Goal: Task Accomplishment & Management: Manage account settings

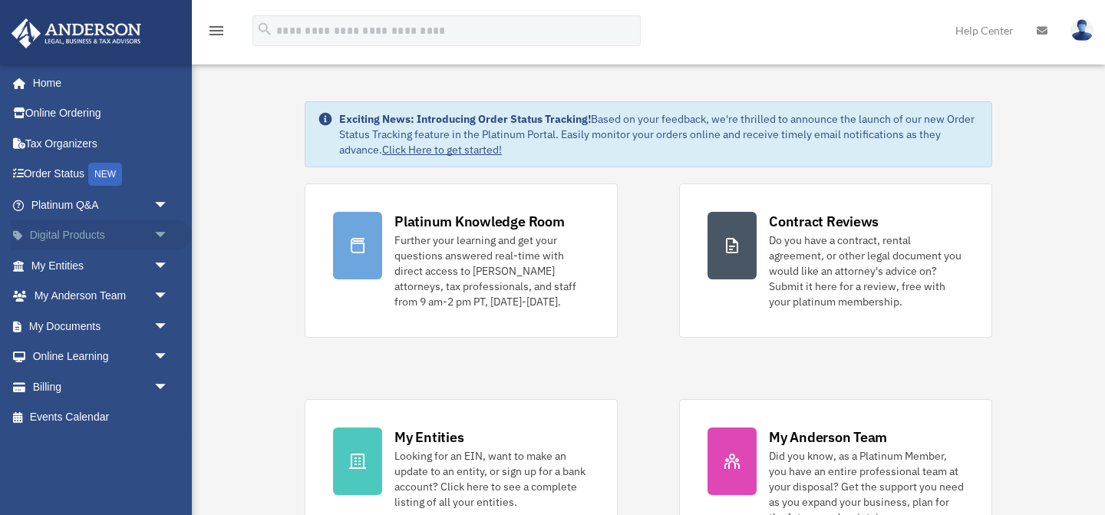
click at [154, 231] on span "arrow_drop_down" at bounding box center [168, 235] width 31 height 31
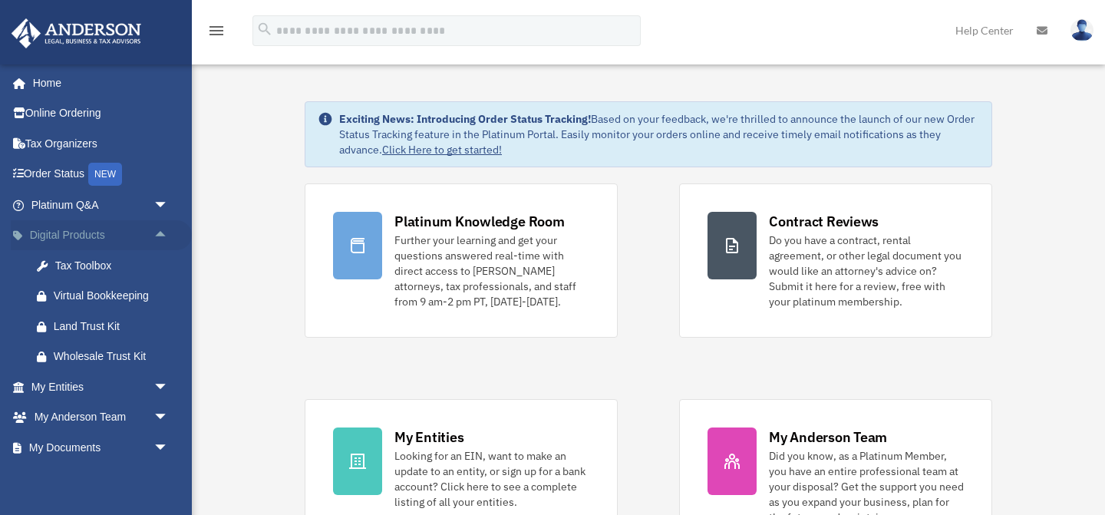
click at [154, 231] on span "arrow_drop_up" at bounding box center [168, 235] width 31 height 31
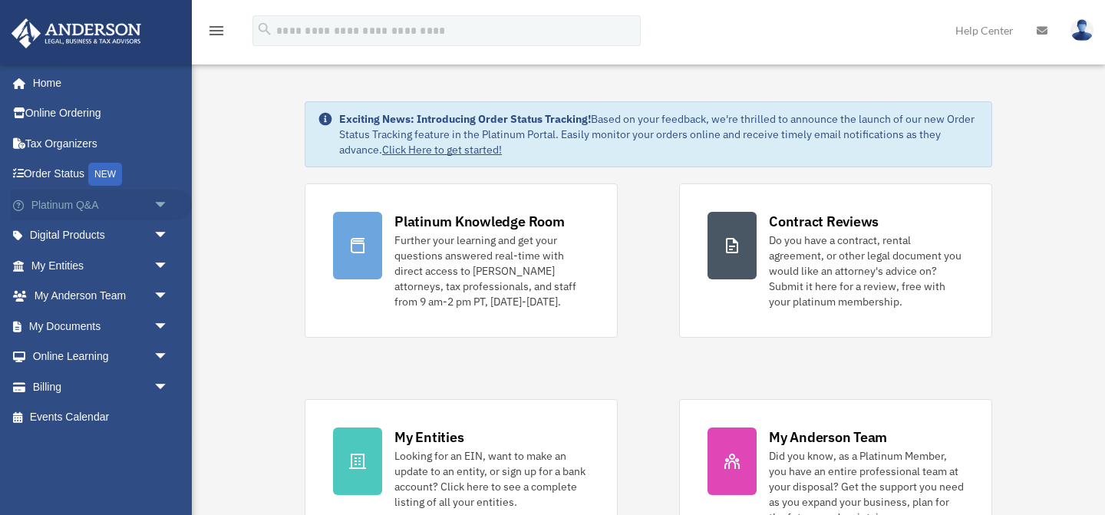
click at [157, 200] on span "arrow_drop_down" at bounding box center [168, 204] width 31 height 31
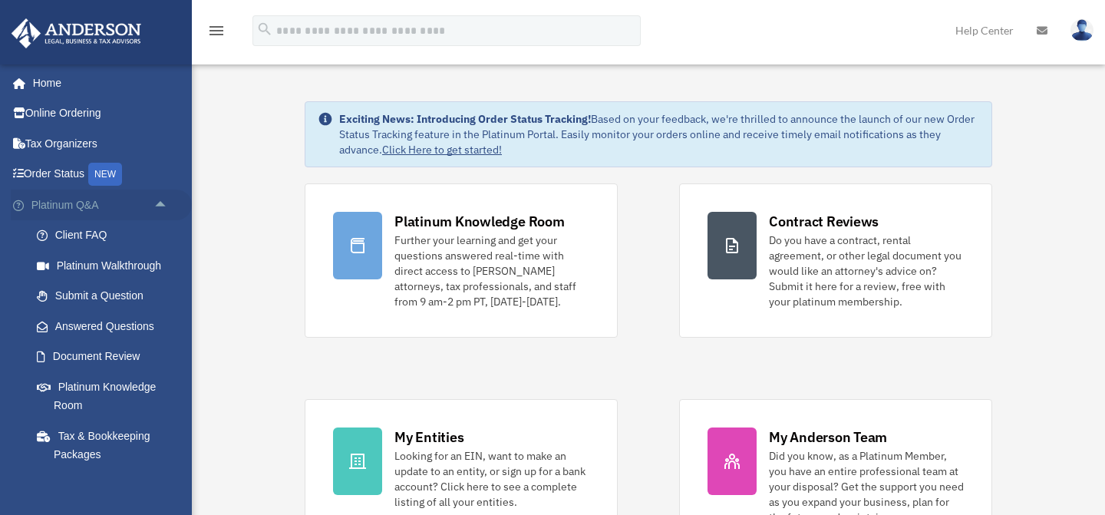
click at [157, 200] on span "arrow_drop_up" at bounding box center [168, 204] width 31 height 31
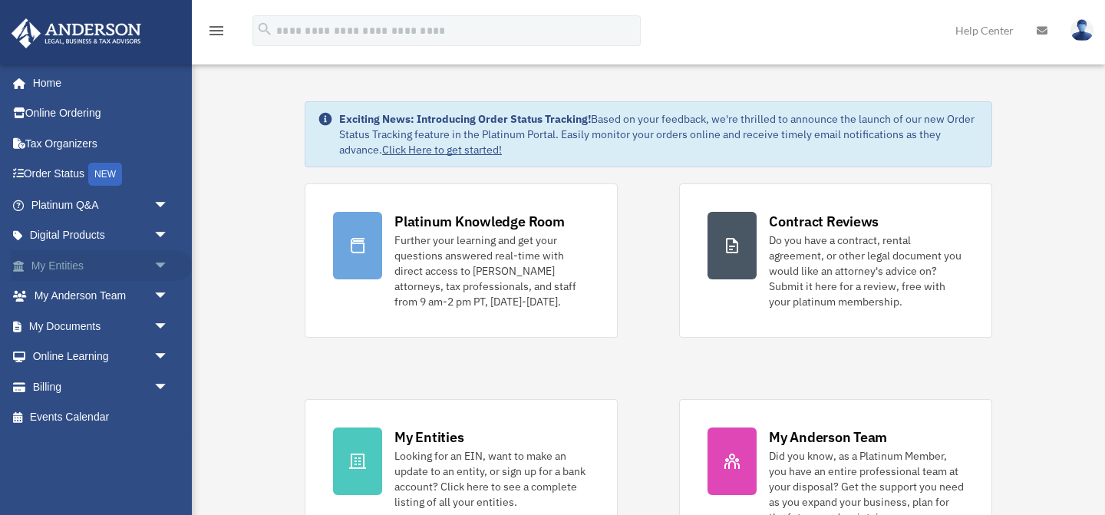
click at [154, 270] on span "arrow_drop_down" at bounding box center [168, 265] width 31 height 31
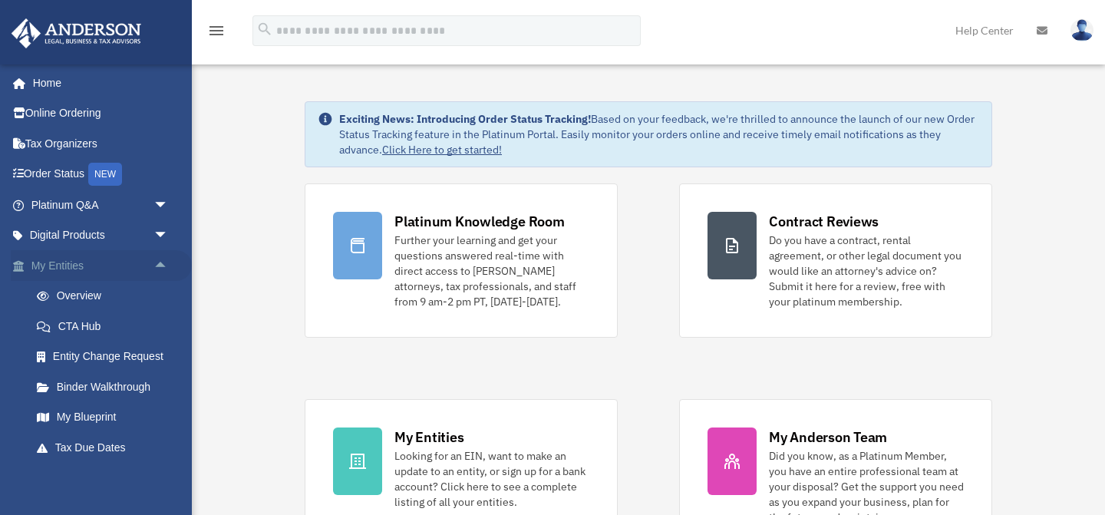
click at [154, 270] on span "arrow_drop_up" at bounding box center [168, 265] width 31 height 31
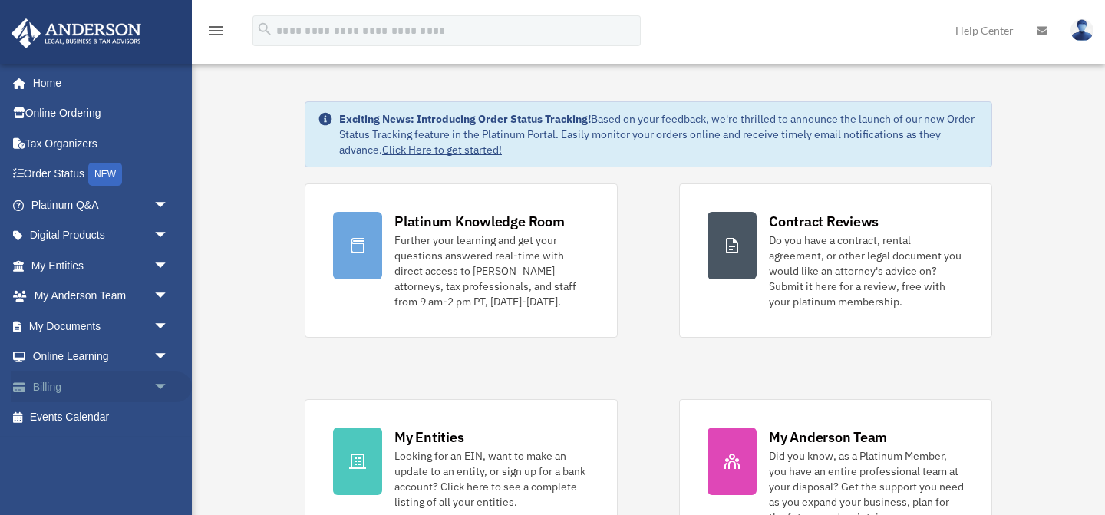
click at [147, 388] on link "Billing arrow_drop_down" at bounding box center [101, 386] width 181 height 31
click at [161, 387] on span "arrow_drop_down" at bounding box center [168, 386] width 31 height 31
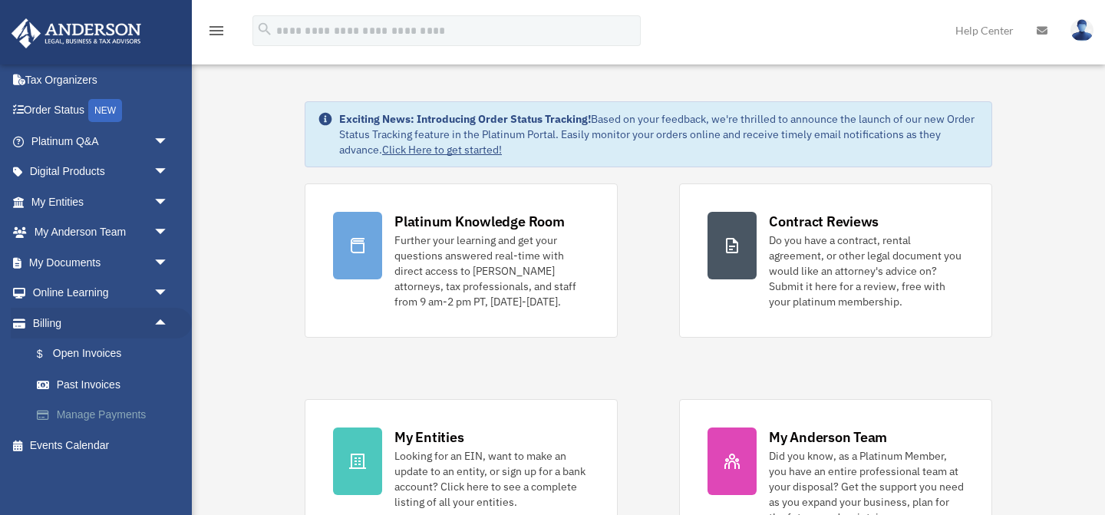
click at [121, 424] on link "Manage Payments" at bounding box center [106, 415] width 170 height 31
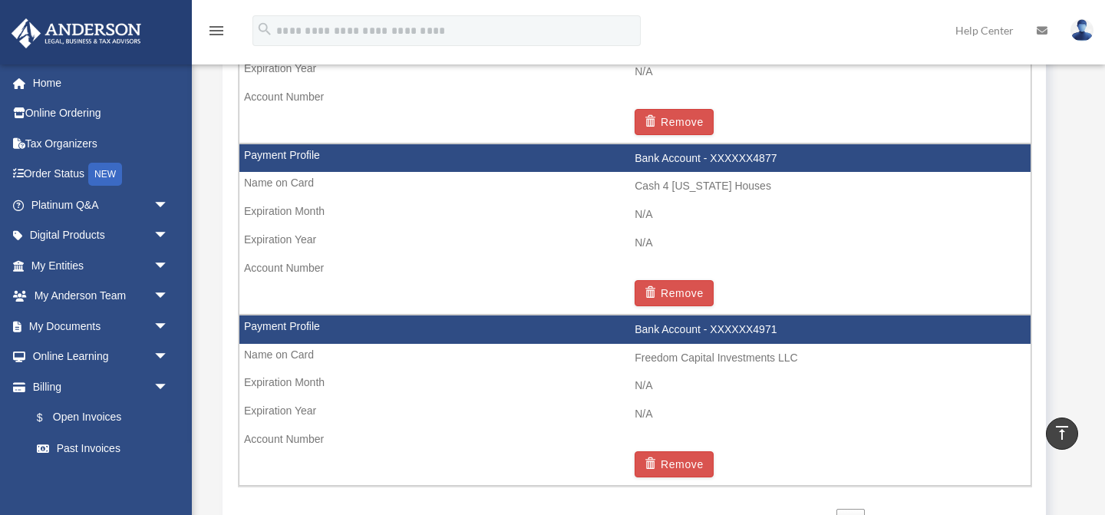
scroll to position [2557, 0]
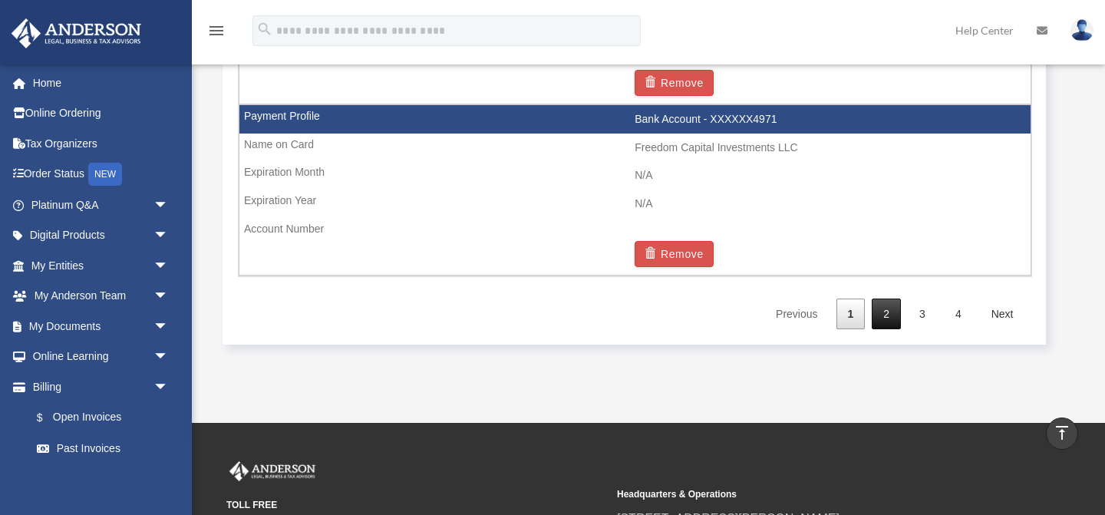
click at [874, 305] on link "2" at bounding box center [885, 313] width 29 height 31
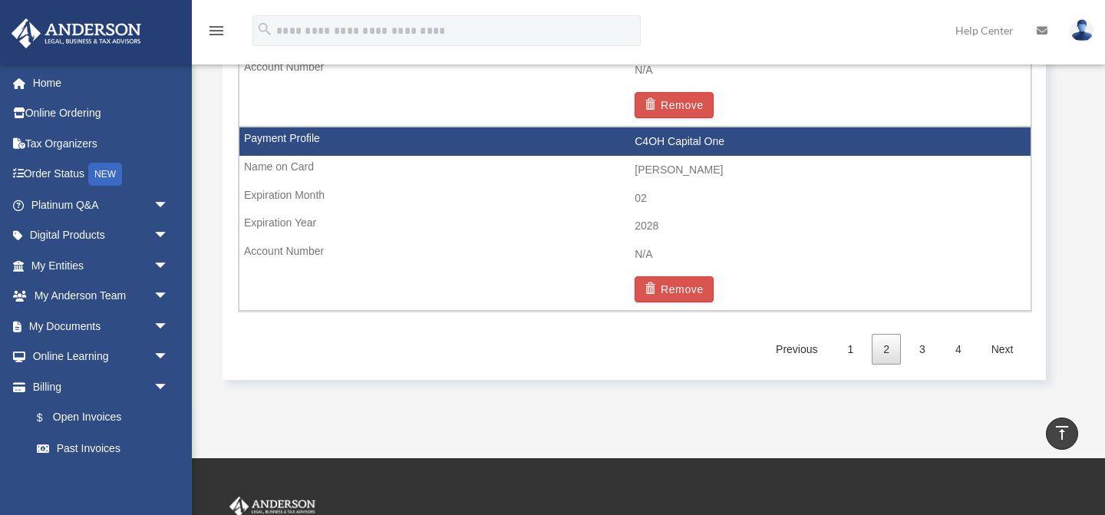
scroll to position [2728, 0]
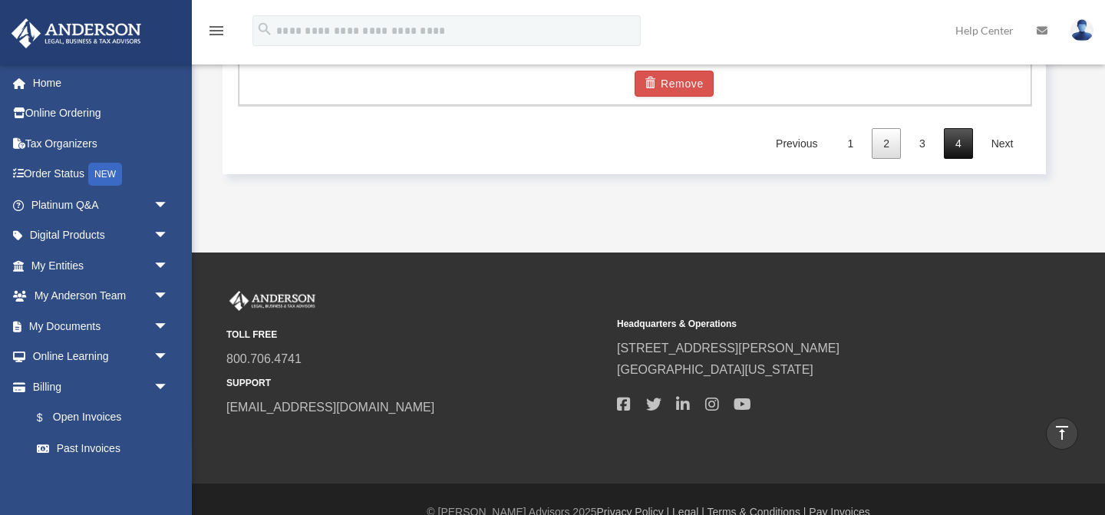
click at [961, 150] on link "4" at bounding box center [957, 143] width 29 height 31
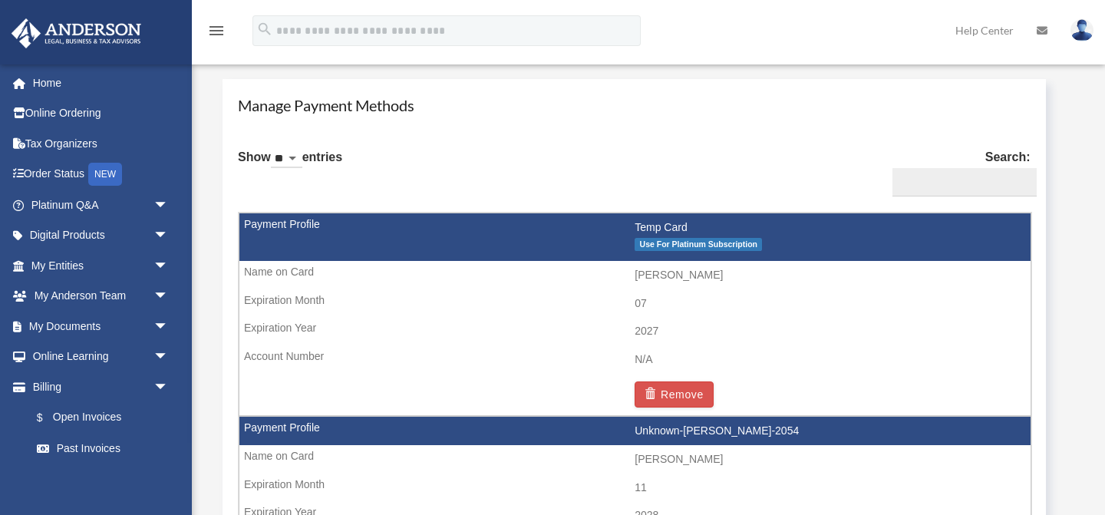
scroll to position [911, 0]
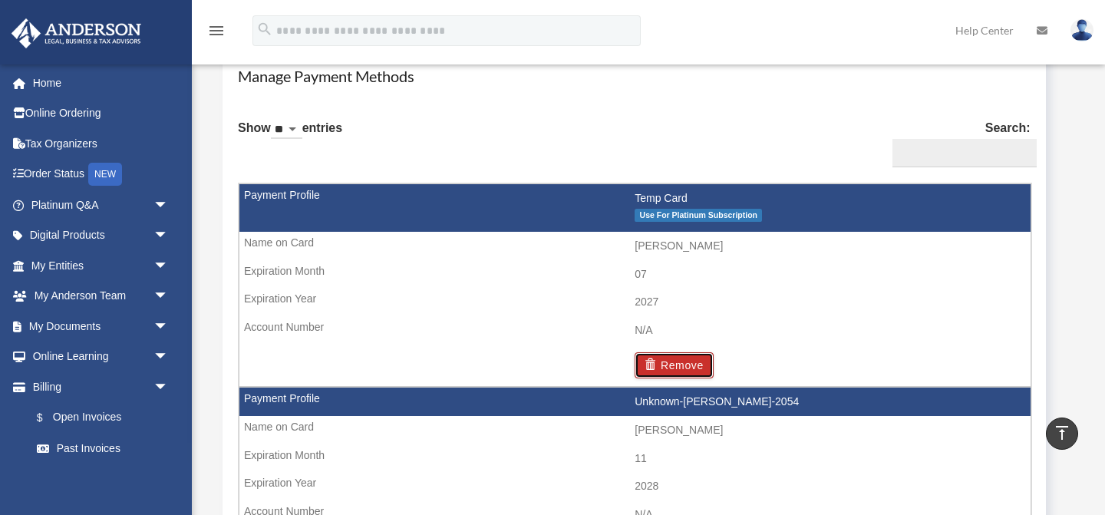
click at [693, 371] on button "Remove" at bounding box center [673, 365] width 79 height 26
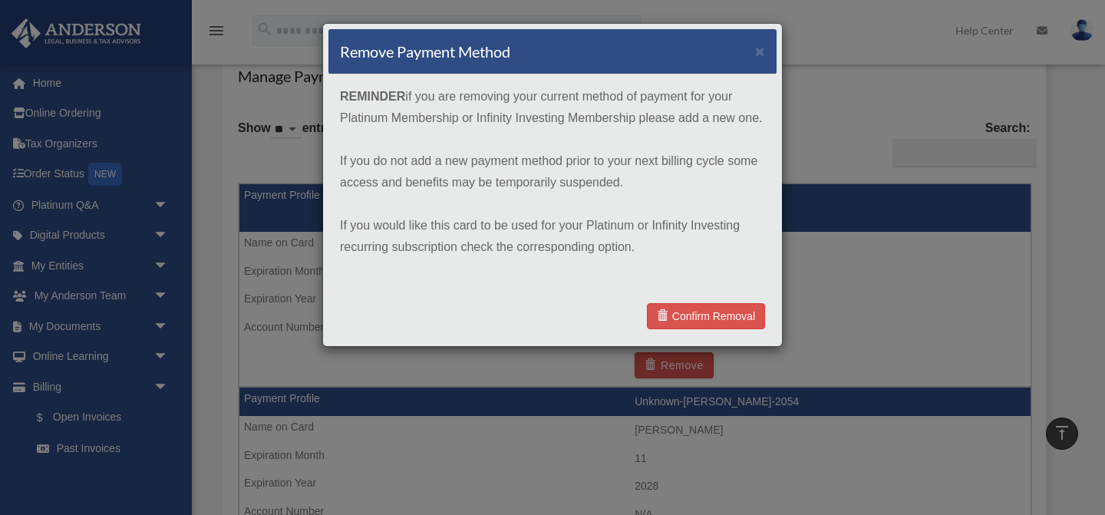
click at [811, 273] on div "Remove Payment Method × REMINDER if you are removing your current method of pay…" at bounding box center [552, 257] width 1105 height 515
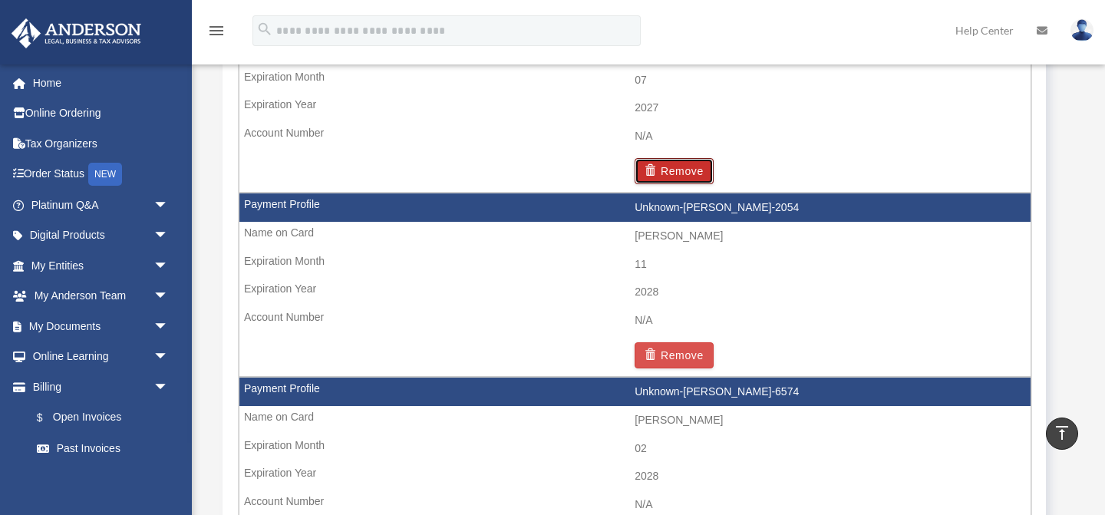
scroll to position [1125, 0]
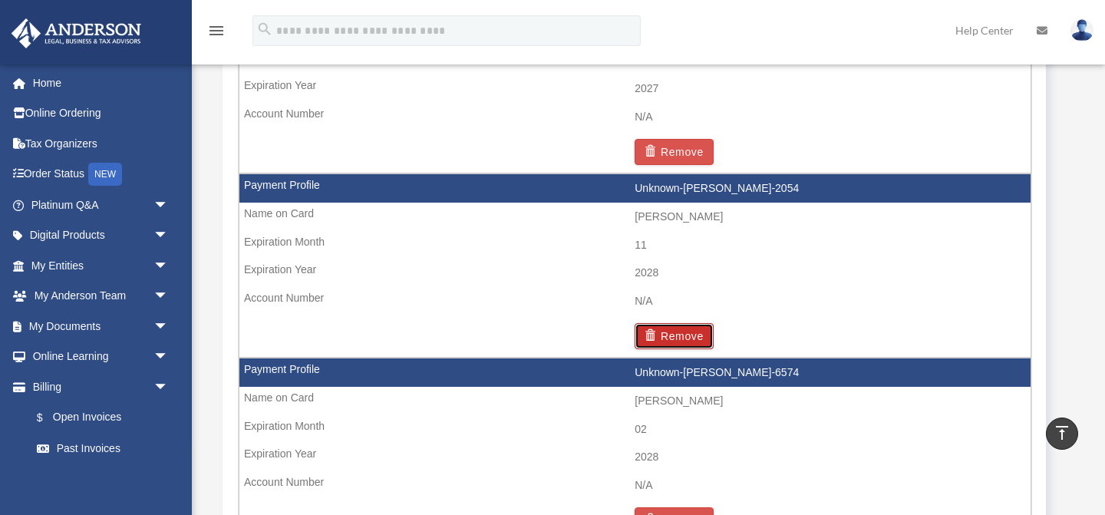
click at [700, 332] on button "Remove" at bounding box center [673, 336] width 79 height 26
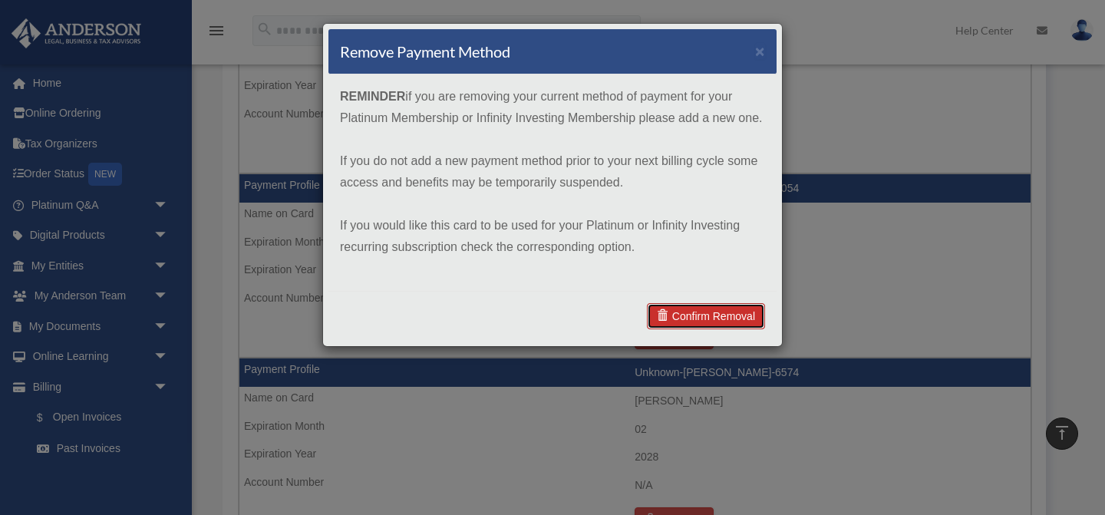
click at [718, 316] on link "Confirm Removal" at bounding box center [706, 316] width 118 height 26
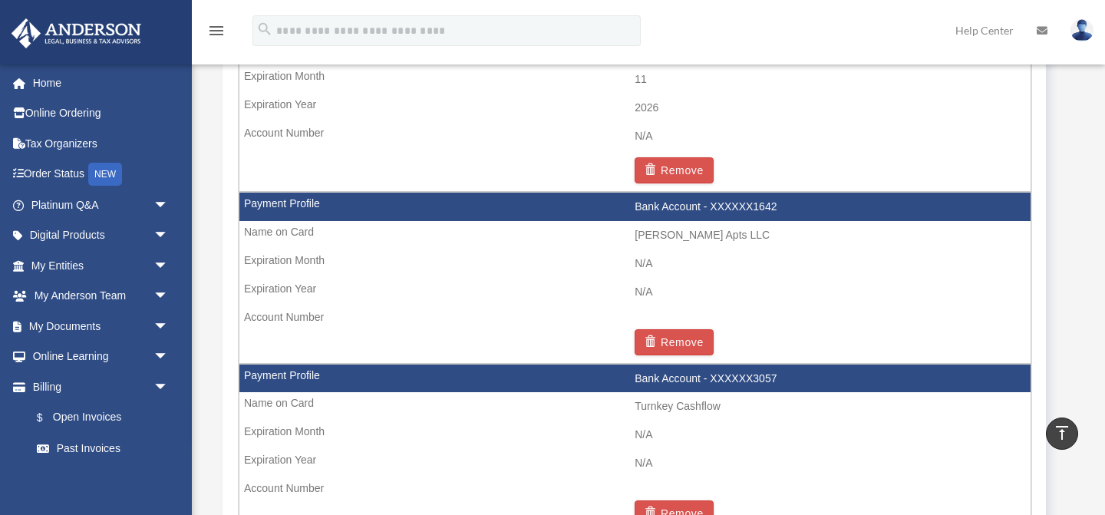
scroll to position [1129, 0]
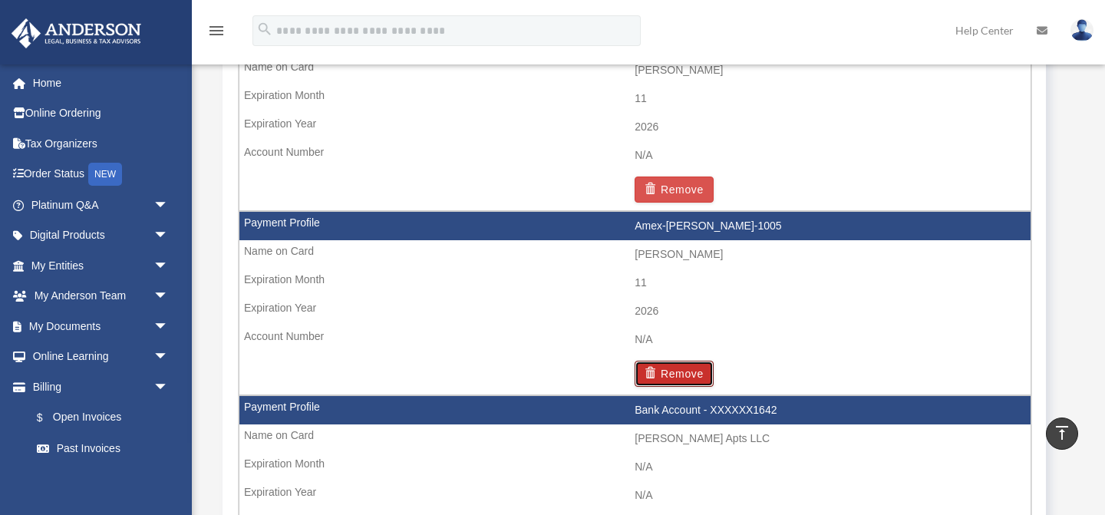
click at [697, 367] on button "Remove" at bounding box center [673, 374] width 79 height 26
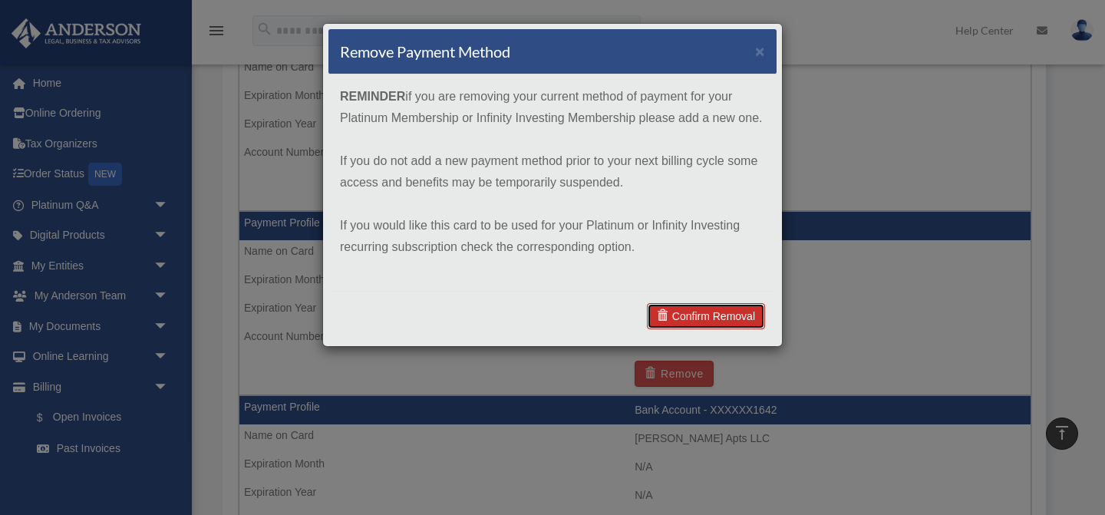
click at [725, 316] on link "Confirm Removal" at bounding box center [706, 316] width 118 height 26
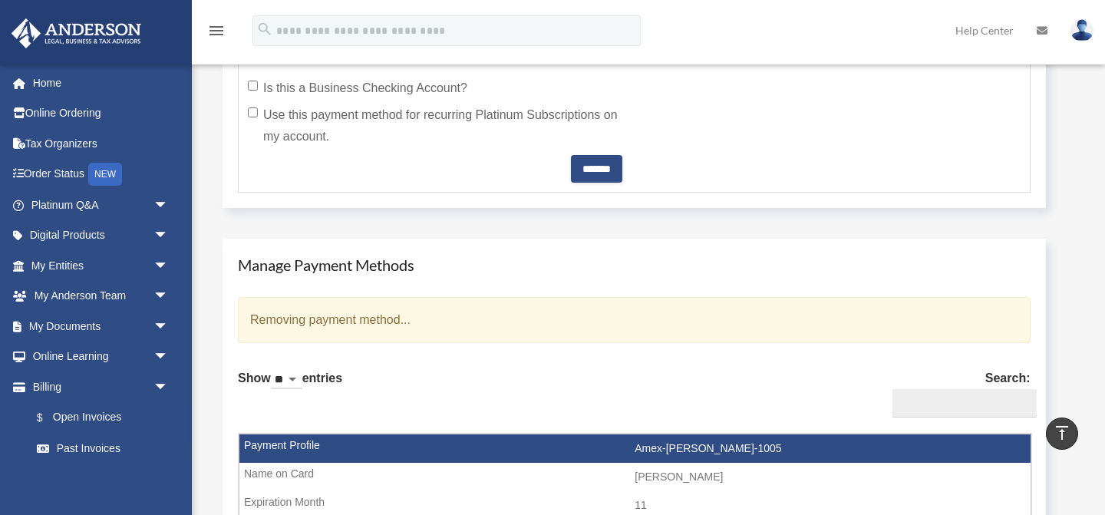
scroll to position [723, 0]
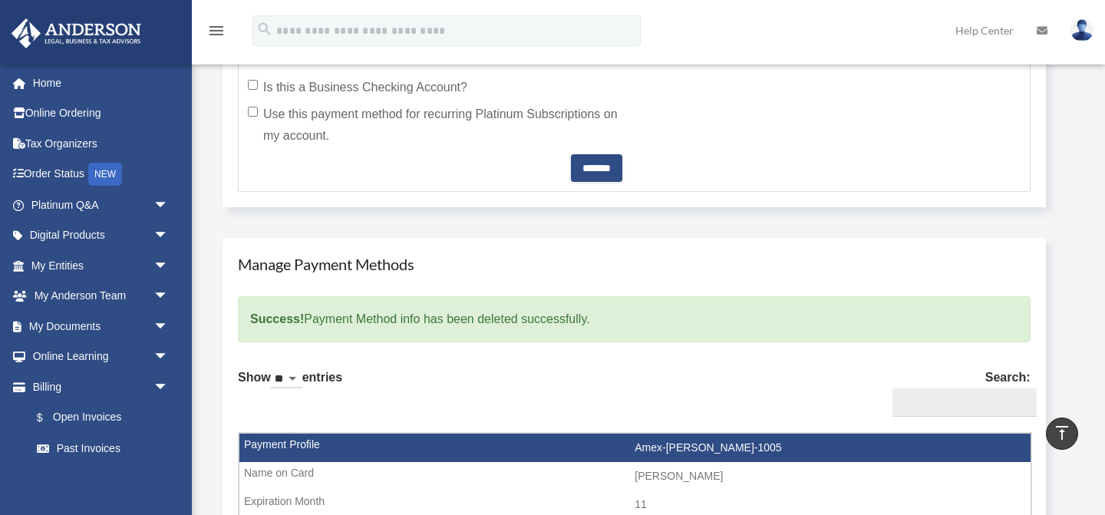
click at [293, 370] on select "** ** ** ***" at bounding box center [286, 379] width 31 height 18
select select "***"
click at [274, 370] on select "** ** ** ***" at bounding box center [286, 379] width 31 height 18
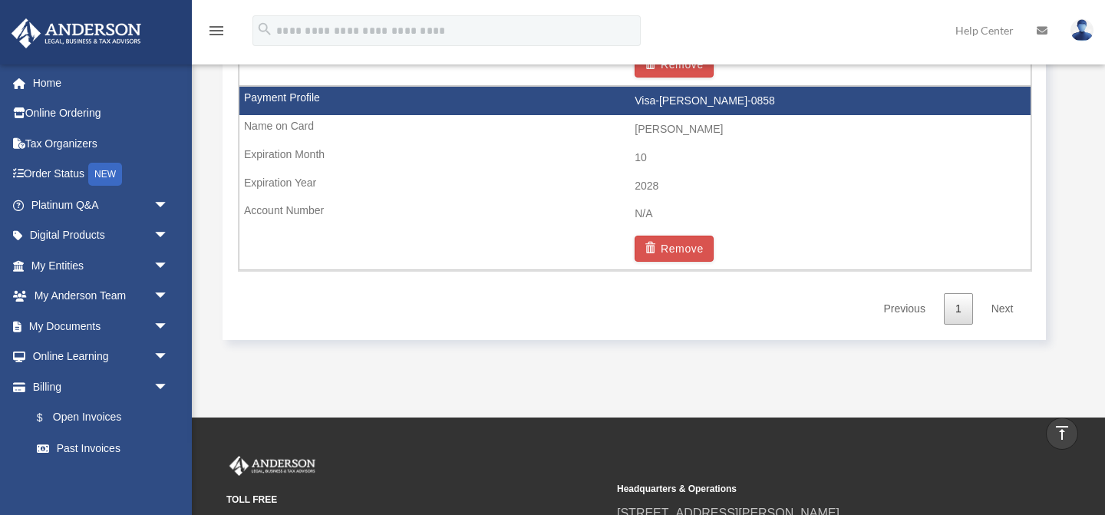
scroll to position [6912, 0]
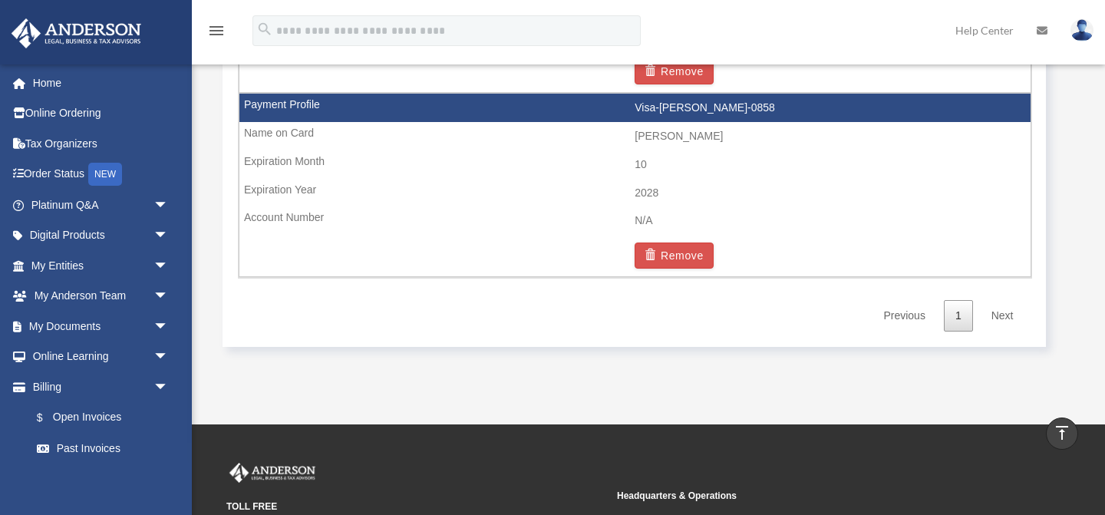
click at [681, 199] on td "2028" at bounding box center [634, 193] width 791 height 29
click at [663, 135] on td "[PERSON_NAME]" at bounding box center [634, 136] width 791 height 29
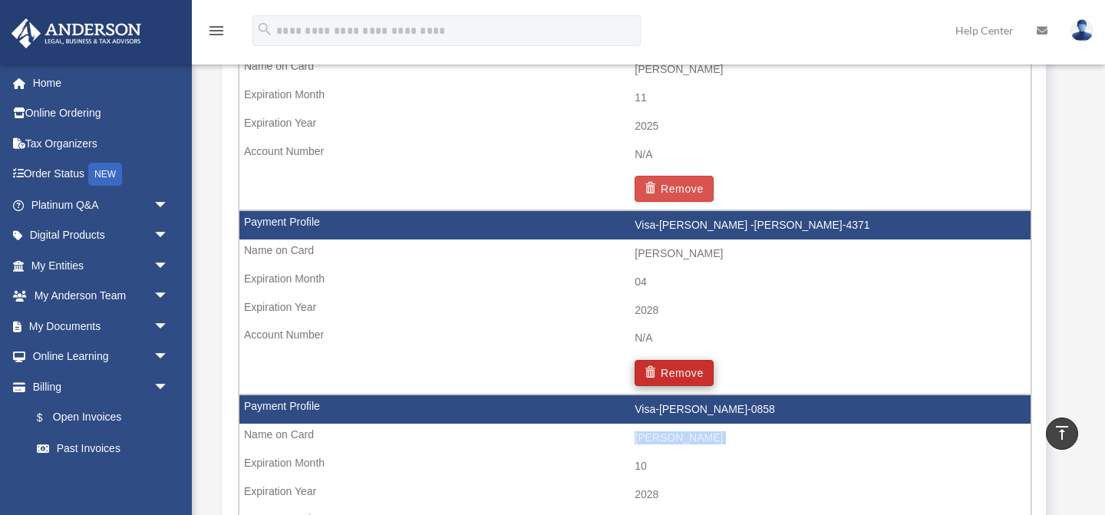
scroll to position [6490, 0]
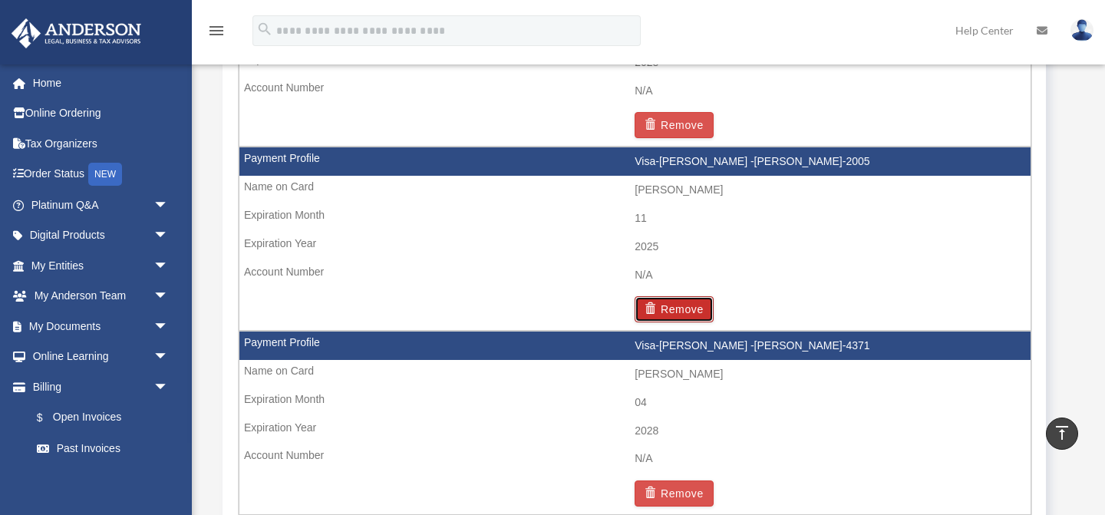
click at [693, 306] on button "Remove" at bounding box center [673, 309] width 79 height 26
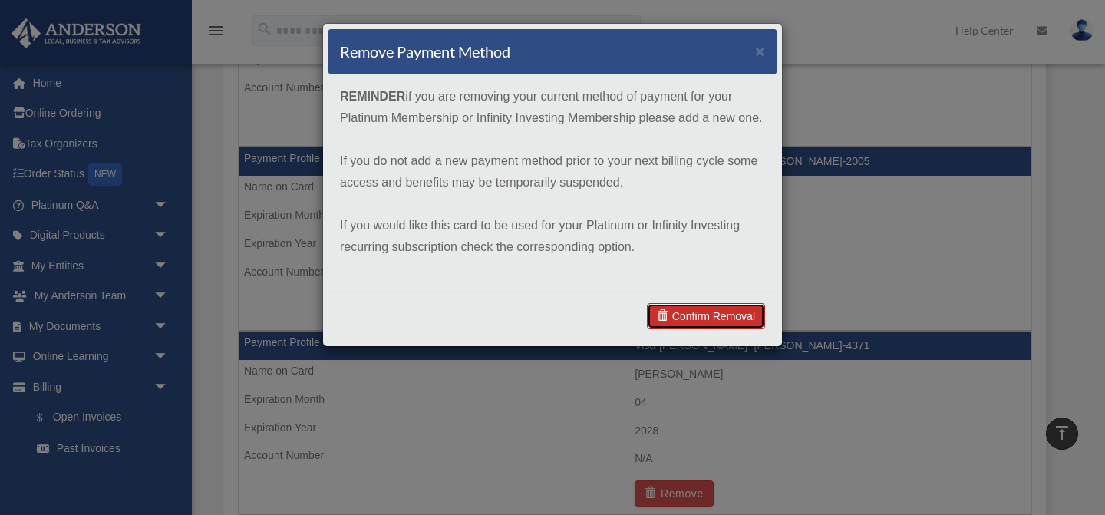
click at [716, 313] on link "Confirm Removal" at bounding box center [706, 316] width 118 height 26
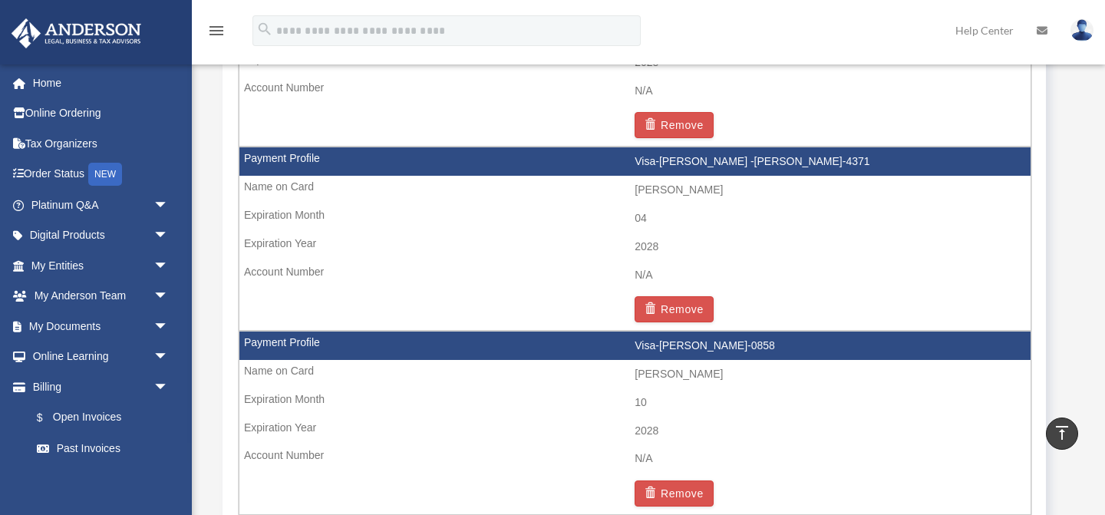
scroll to position [1009, 0]
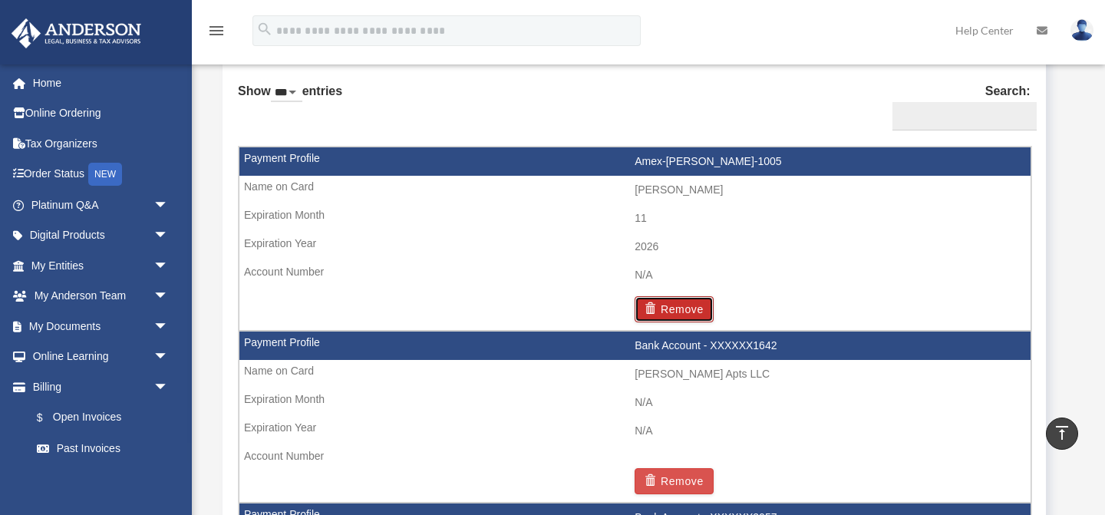
click at [698, 308] on button "Remove" at bounding box center [673, 309] width 79 height 26
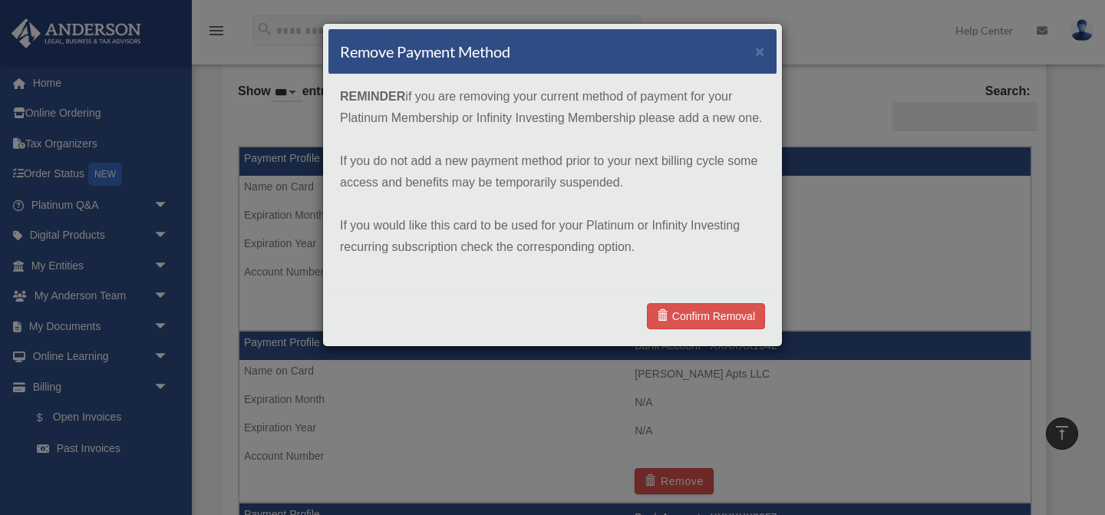
click at [708, 302] on div "Confirm Removal" at bounding box center [552, 316] width 448 height 50
click at [710, 311] on link "Confirm Removal" at bounding box center [706, 316] width 118 height 26
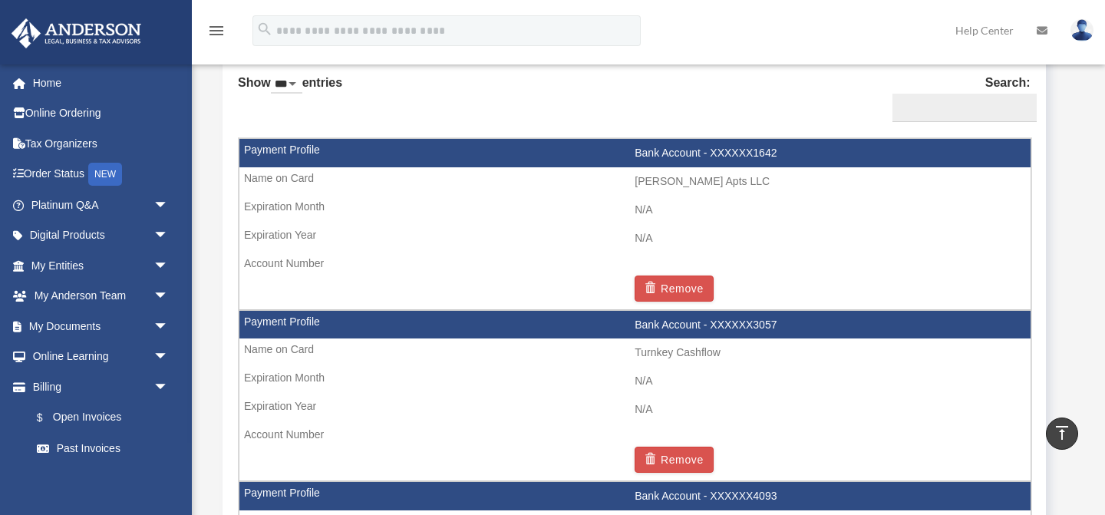
scroll to position [1019, 0]
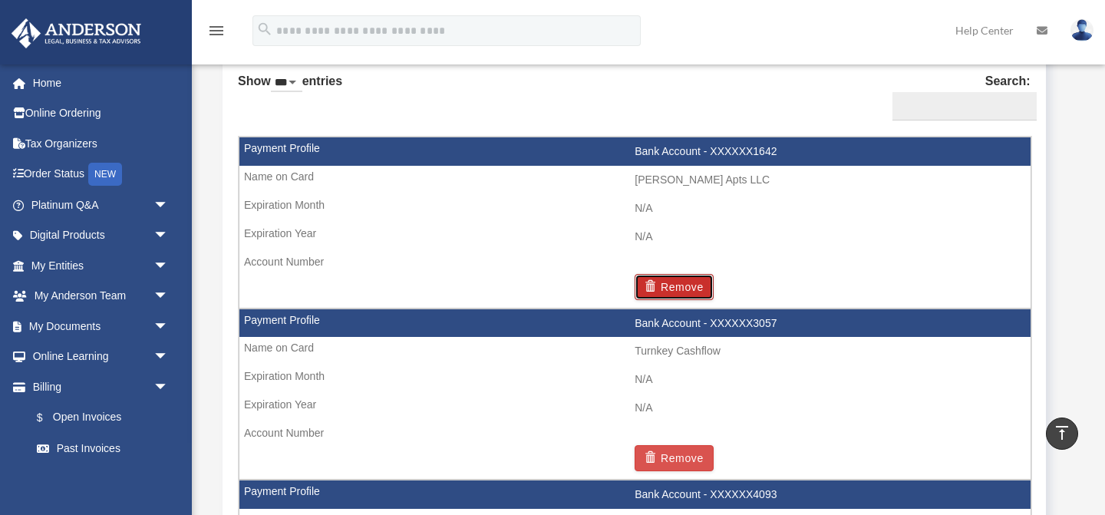
click at [690, 289] on button "Remove" at bounding box center [673, 287] width 79 height 26
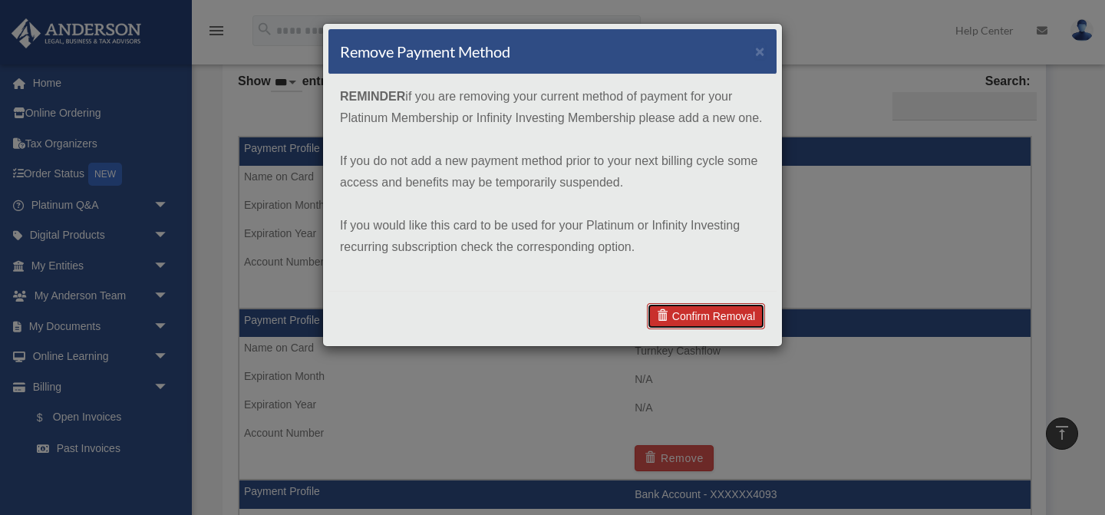
click at [706, 316] on link "Confirm Removal" at bounding box center [706, 316] width 118 height 26
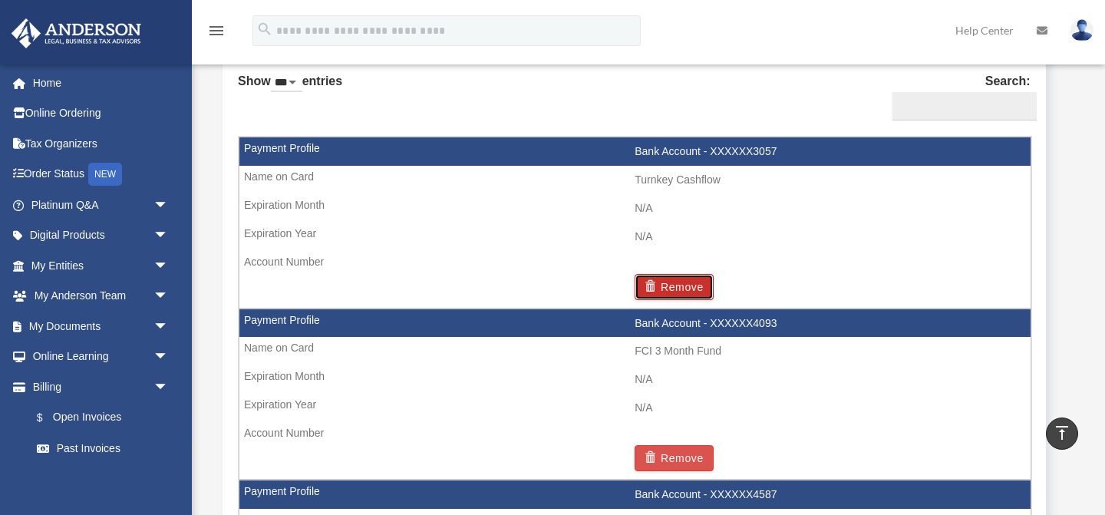
click at [682, 296] on button "Remove" at bounding box center [673, 287] width 79 height 26
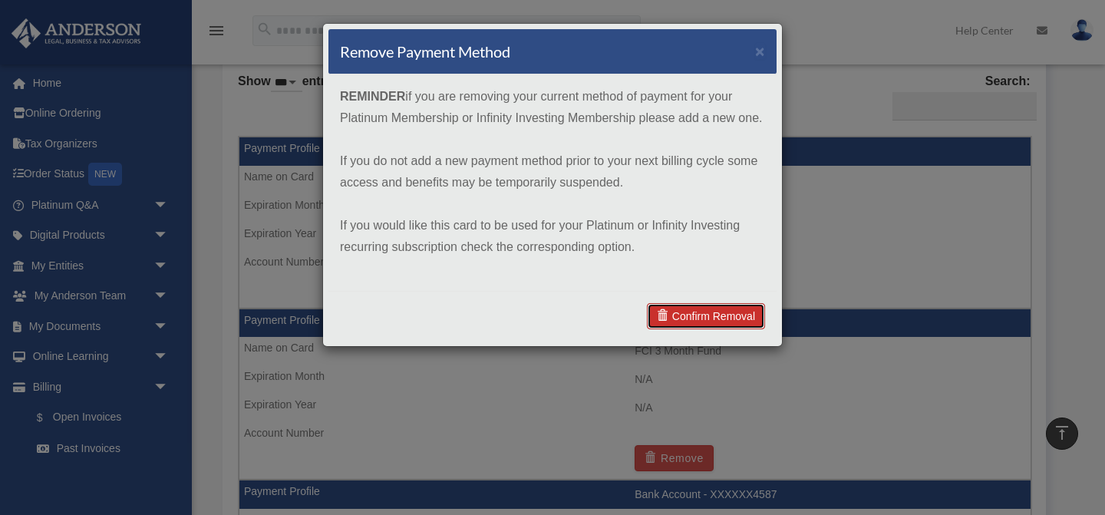
click at [719, 316] on link "Confirm Removal" at bounding box center [706, 316] width 118 height 26
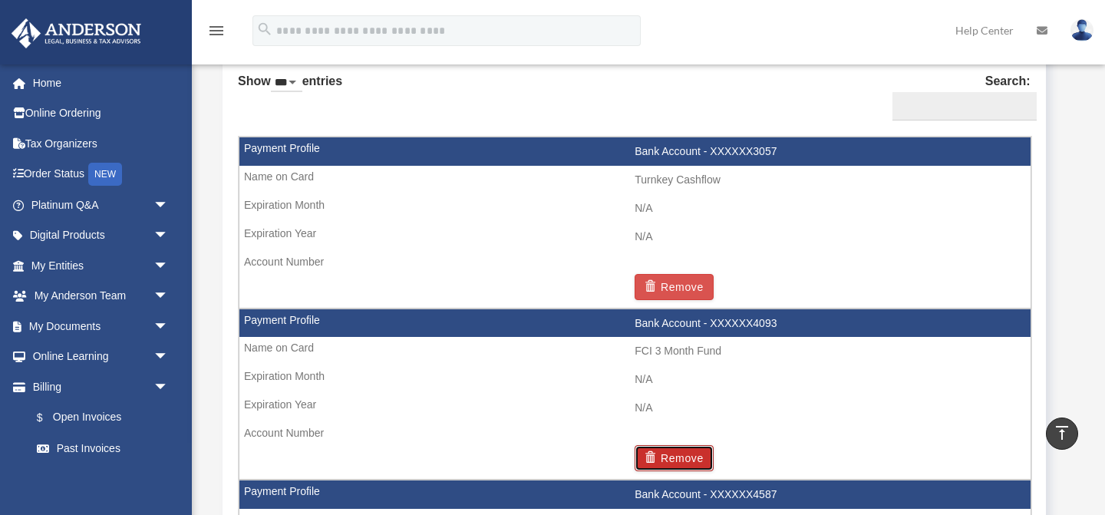
click at [696, 453] on button "Remove" at bounding box center [673, 458] width 79 height 26
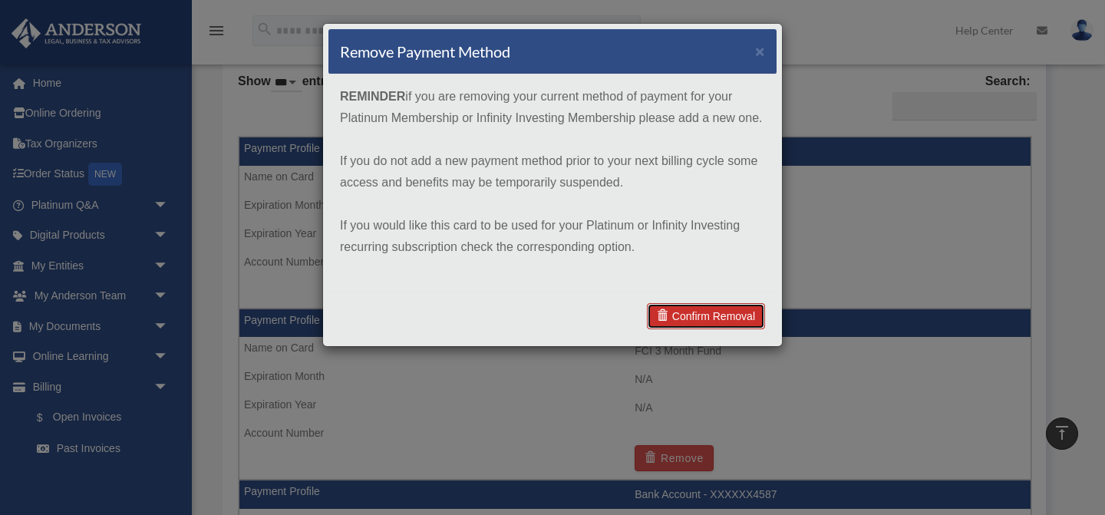
click at [697, 311] on link "Confirm Removal" at bounding box center [706, 316] width 118 height 26
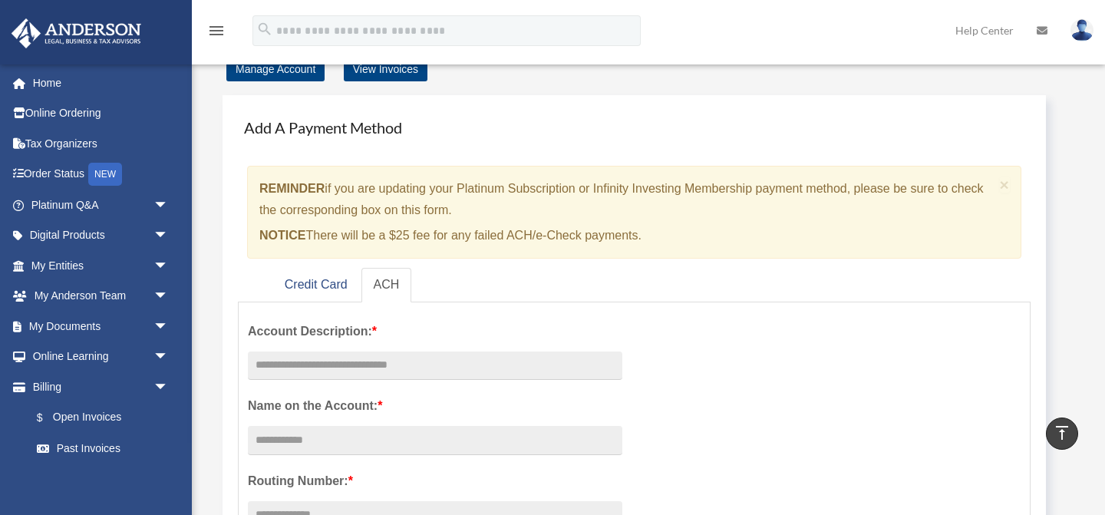
scroll to position [0, 0]
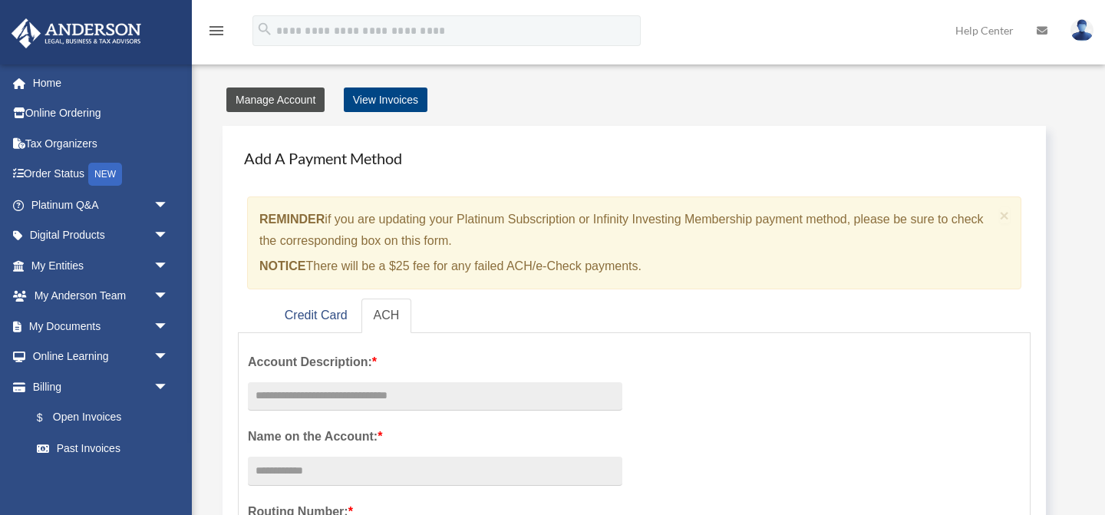
click at [309, 107] on link "Manage Account" at bounding box center [275, 99] width 98 height 25
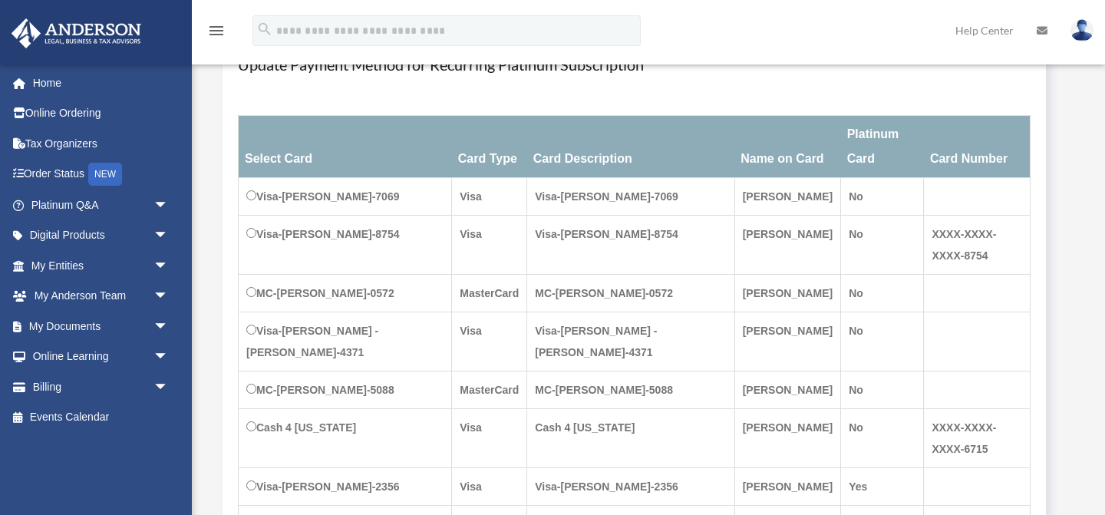
scroll to position [213, 0]
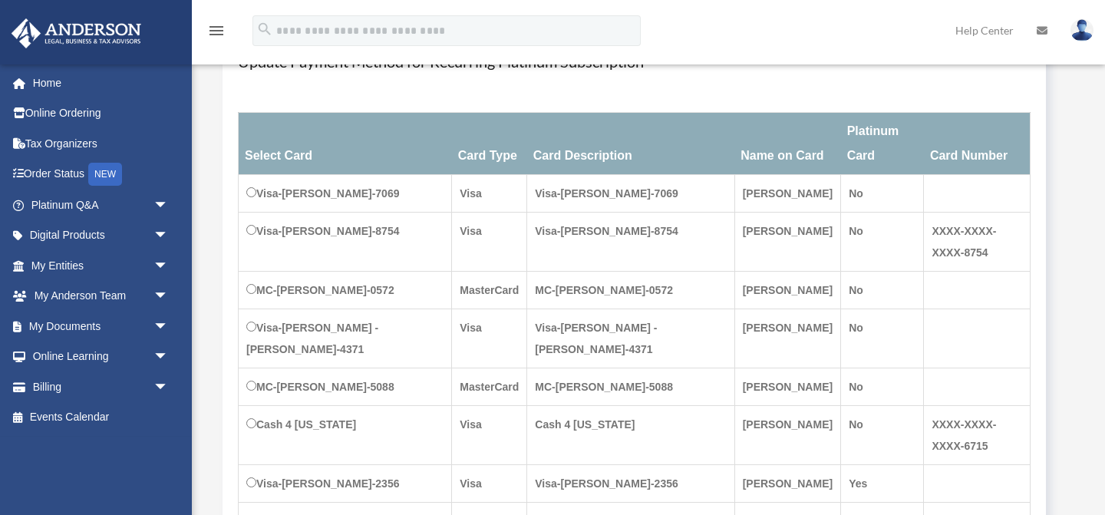
click at [250, 272] on td "MC-[PERSON_NAME]-0572" at bounding box center [345, 291] width 213 height 38
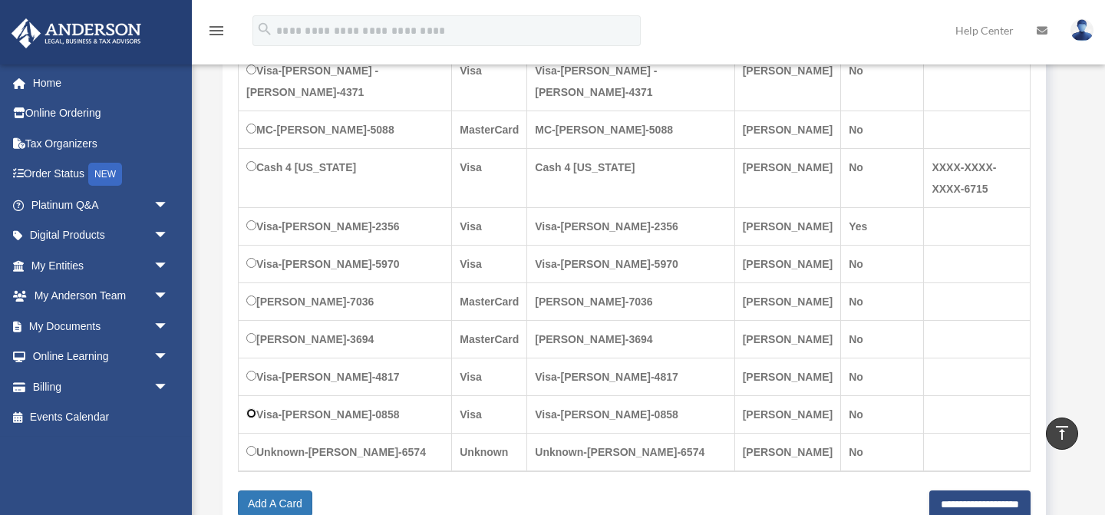
scroll to position [472, 0]
click at [929, 489] on input "**********" at bounding box center [979, 503] width 101 height 28
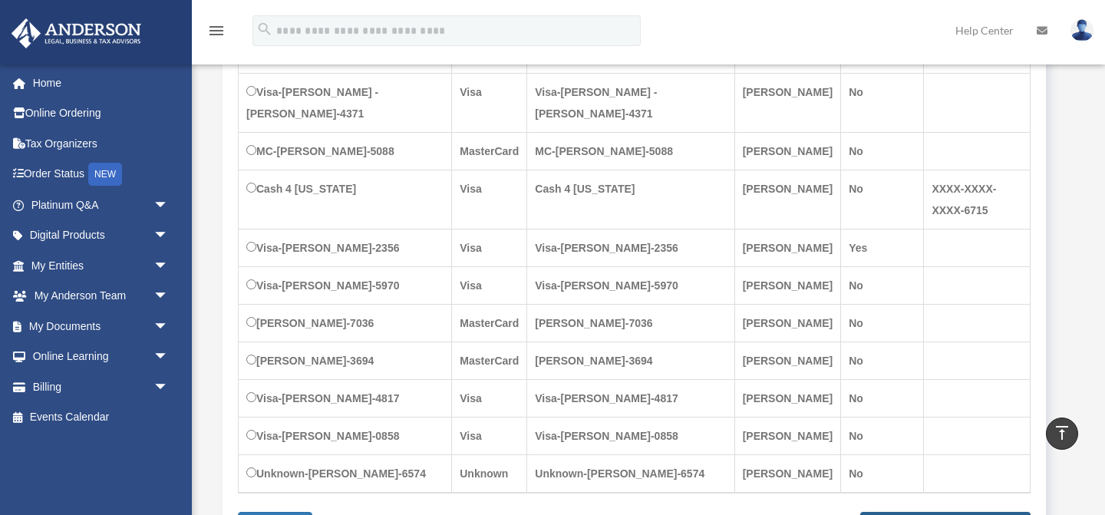
scroll to position [448, 0]
type input "**********"
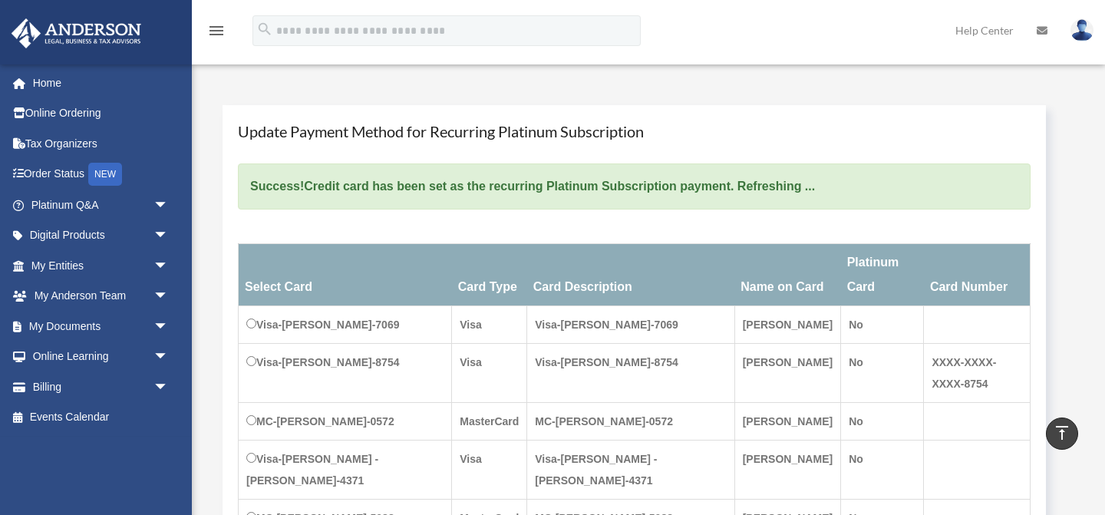
scroll to position [127, 0]
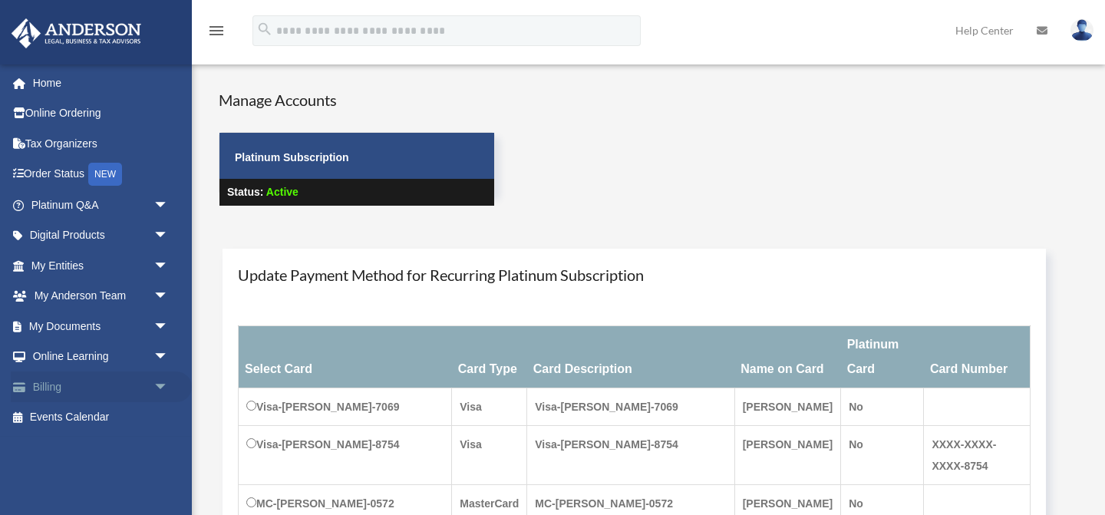
click at [160, 387] on span "arrow_drop_down" at bounding box center [168, 386] width 31 height 31
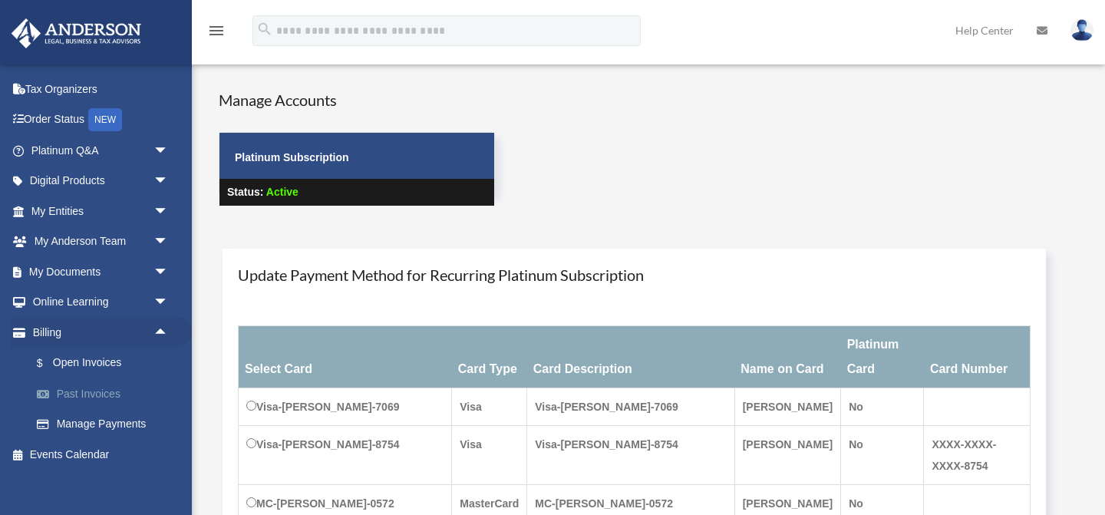
scroll to position [57, 0]
click at [130, 420] on link "Manage Payments" at bounding box center [106, 422] width 170 height 31
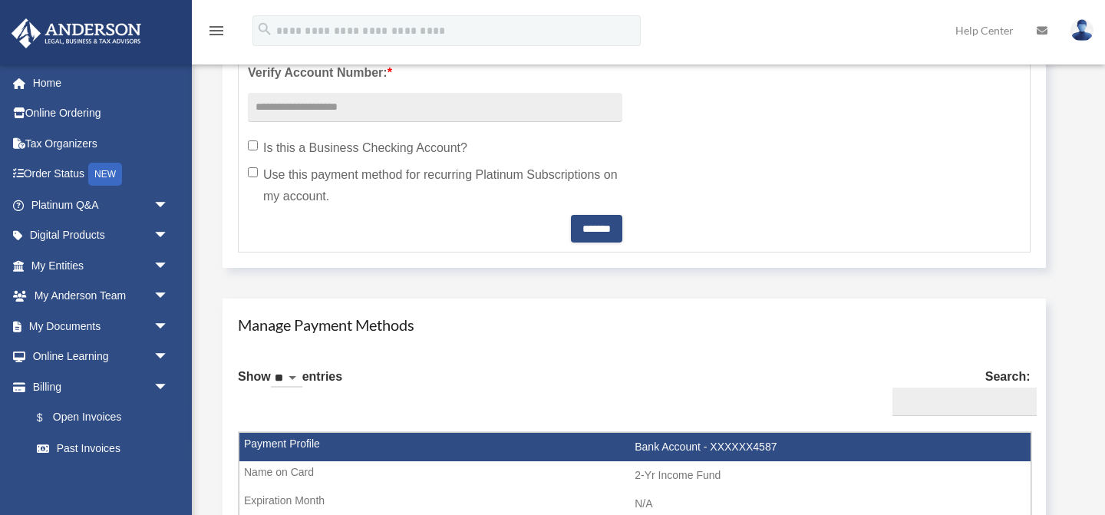
scroll to position [942, 0]
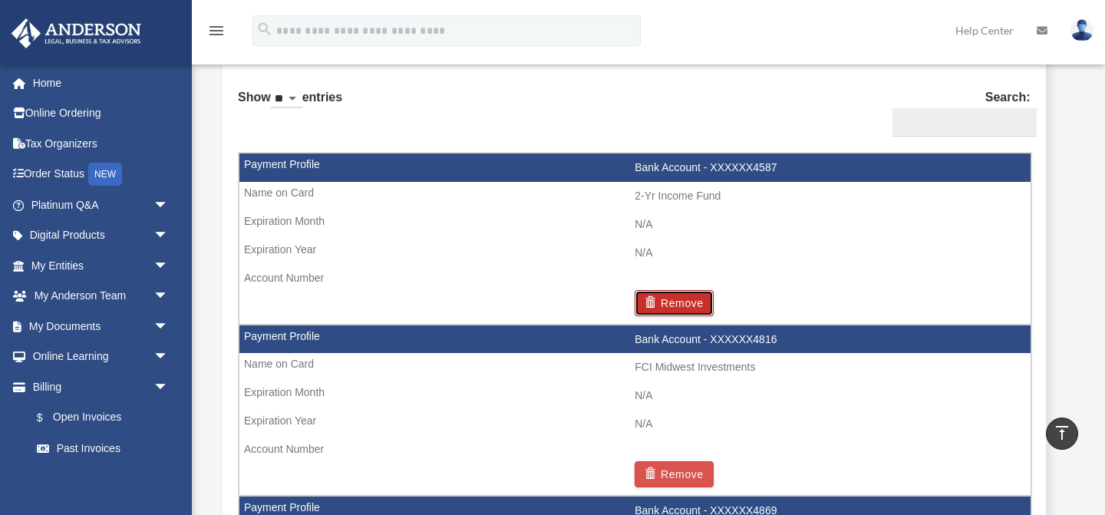
click at [701, 305] on button "Remove" at bounding box center [673, 303] width 79 height 26
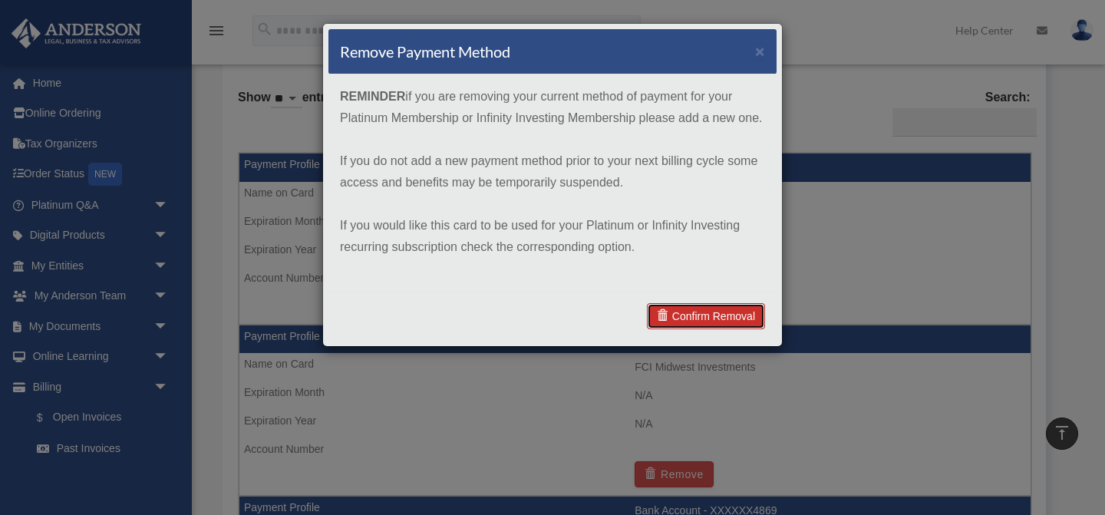
click at [710, 304] on link "Confirm Removal" at bounding box center [706, 316] width 118 height 26
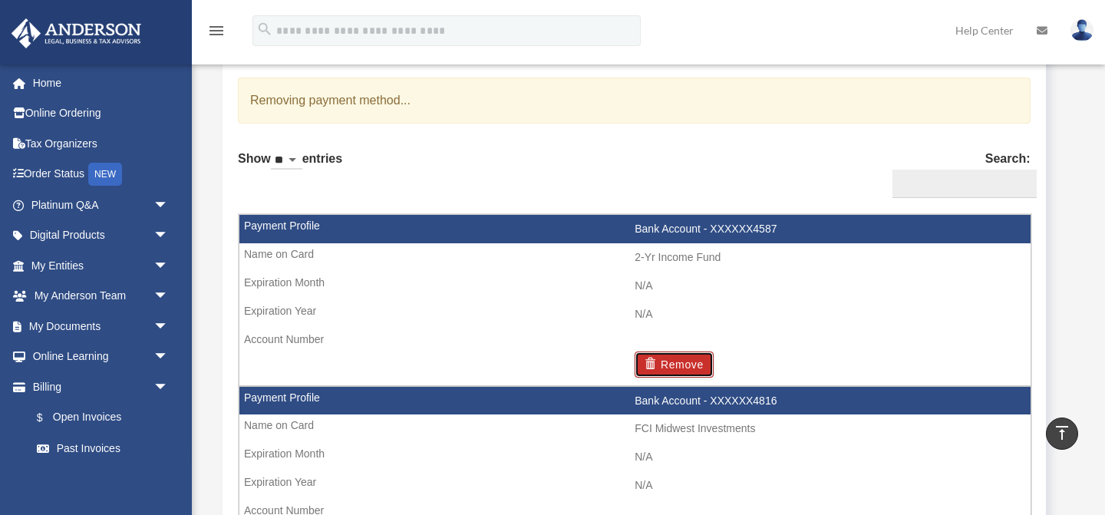
click at [696, 352] on button "Remove" at bounding box center [673, 364] width 79 height 26
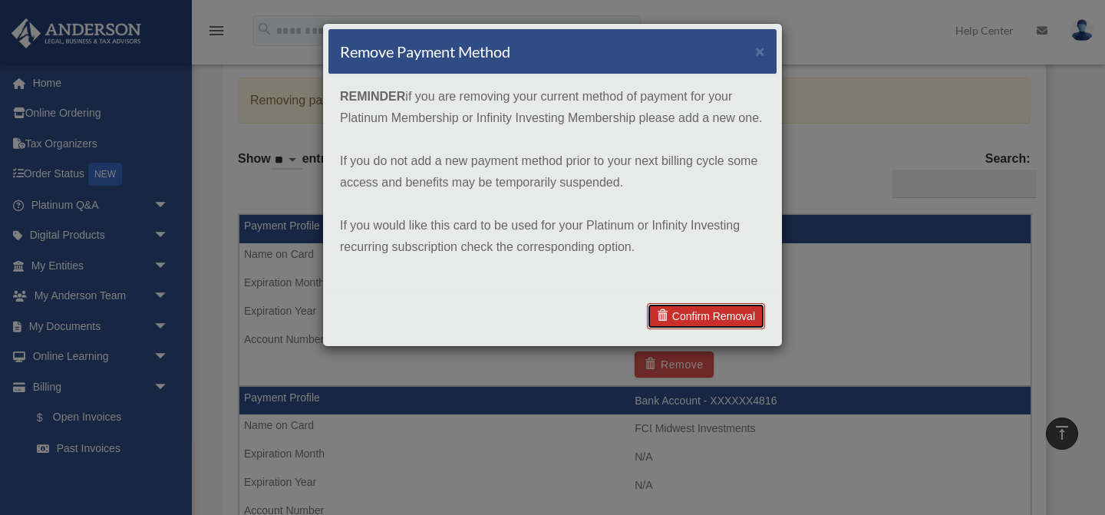
click at [694, 313] on link "Confirm Removal" at bounding box center [706, 316] width 118 height 26
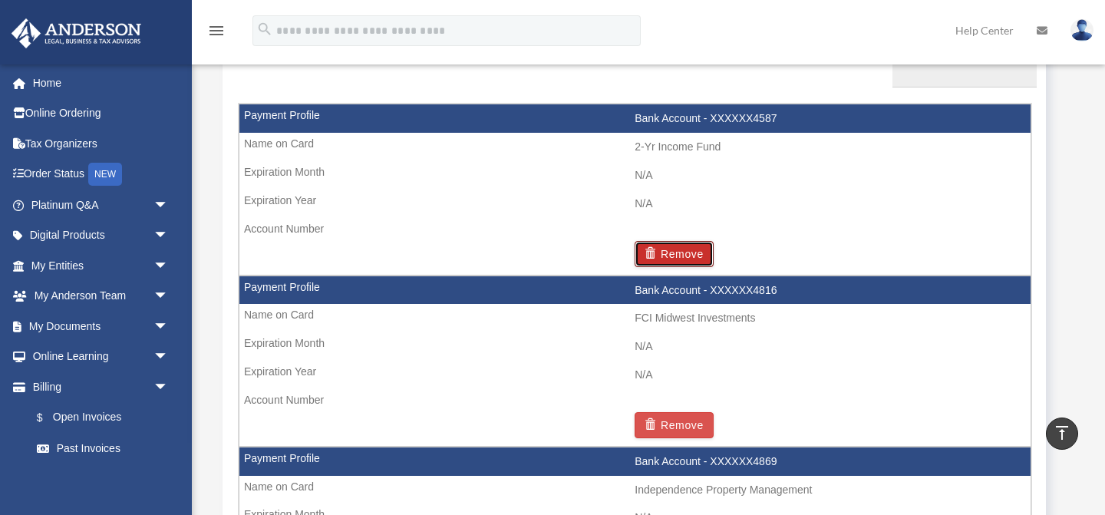
scroll to position [1077, 0]
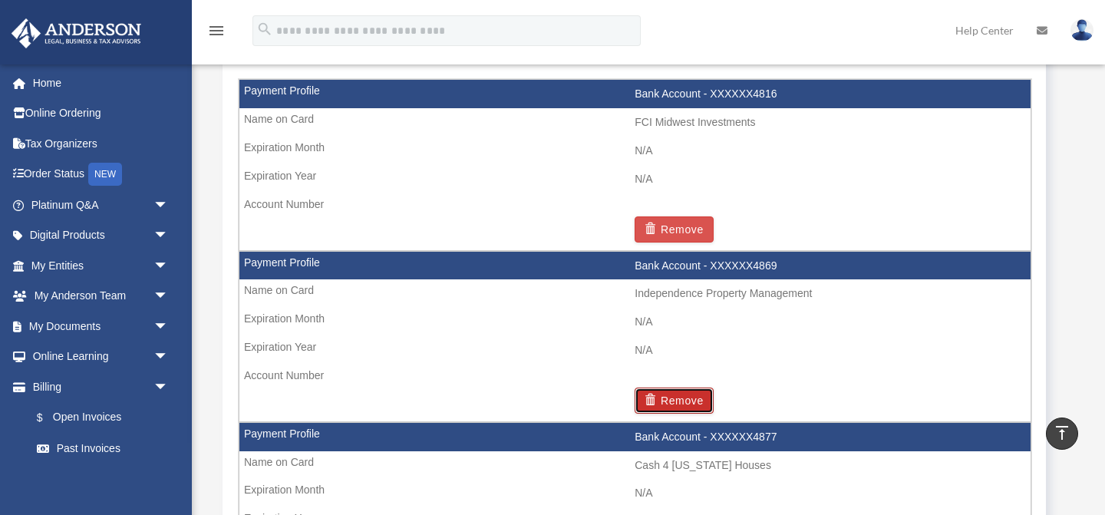
click at [685, 396] on button "Remove" at bounding box center [673, 400] width 79 height 26
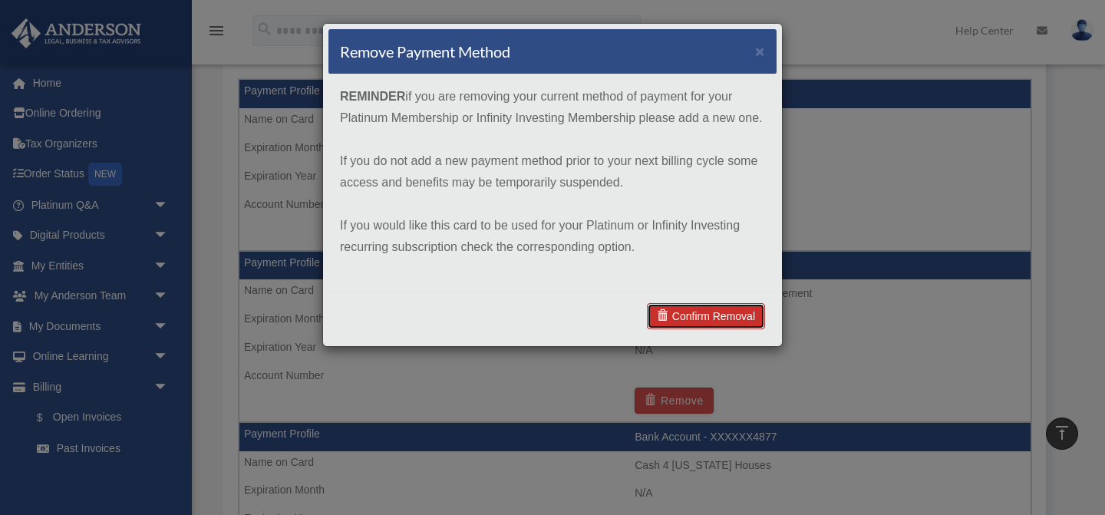
click at [687, 315] on link "Confirm Removal" at bounding box center [706, 316] width 118 height 26
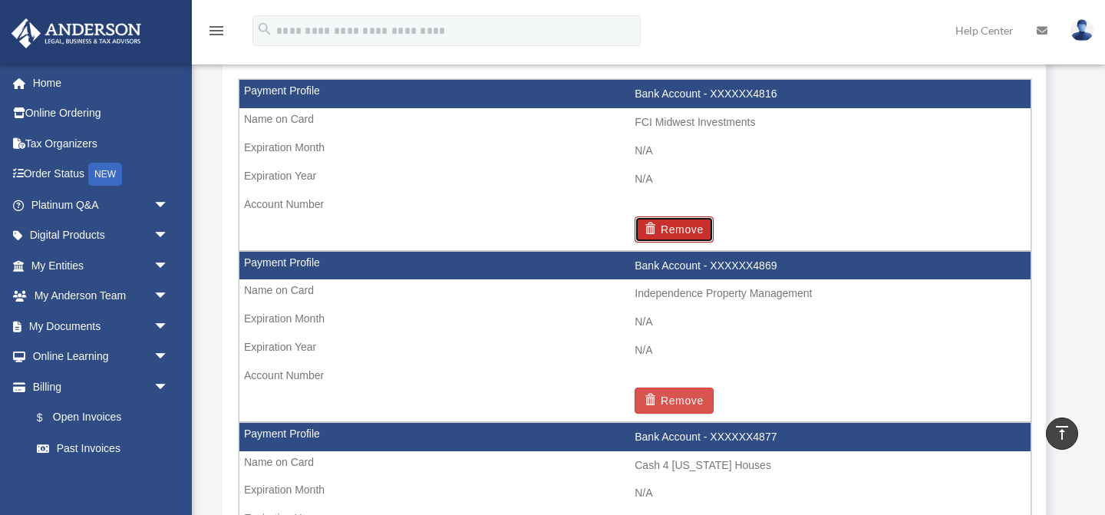
click at [678, 235] on button "Remove" at bounding box center [673, 229] width 79 height 26
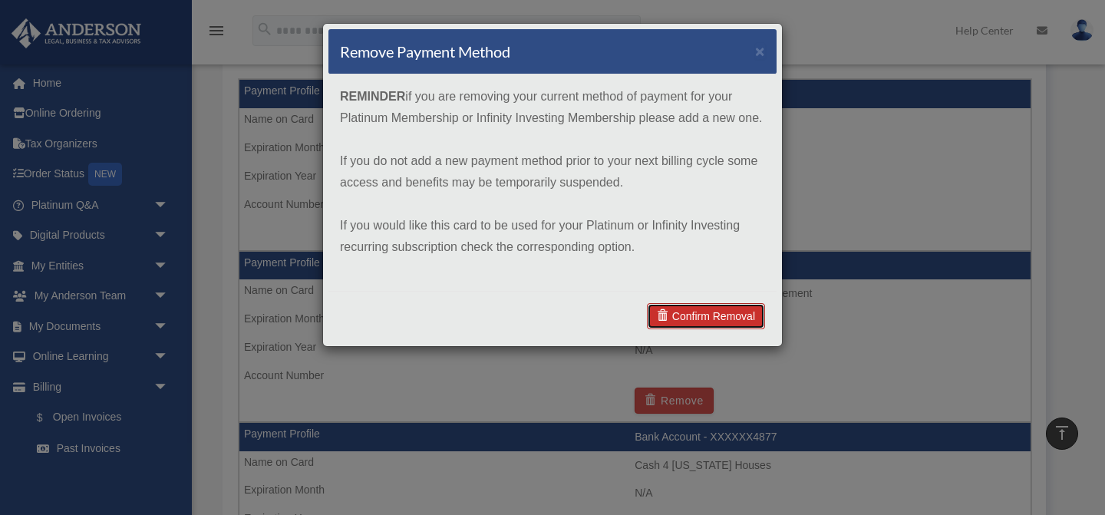
click at [694, 303] on link "Confirm Removal" at bounding box center [706, 316] width 118 height 26
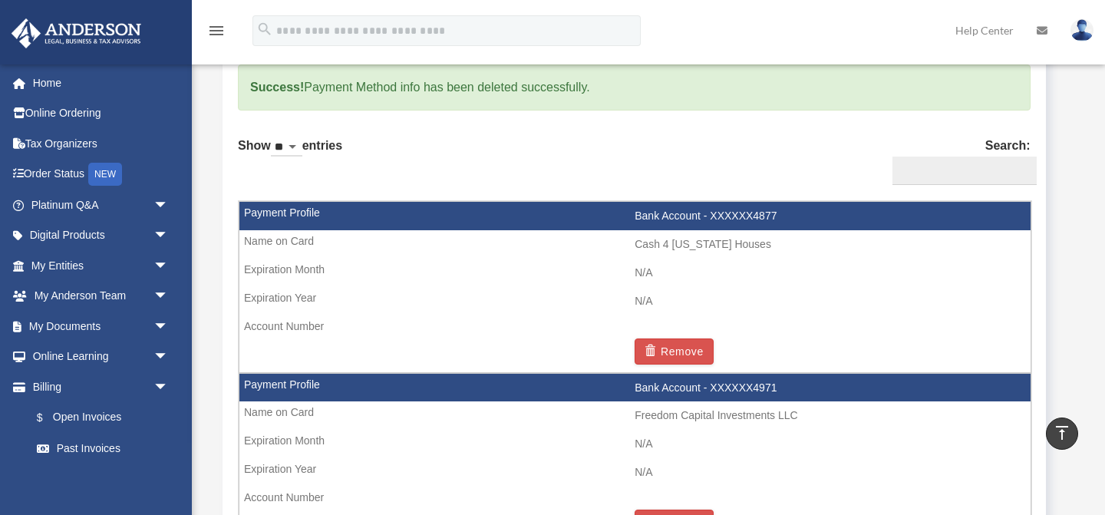
scroll to position [980, 0]
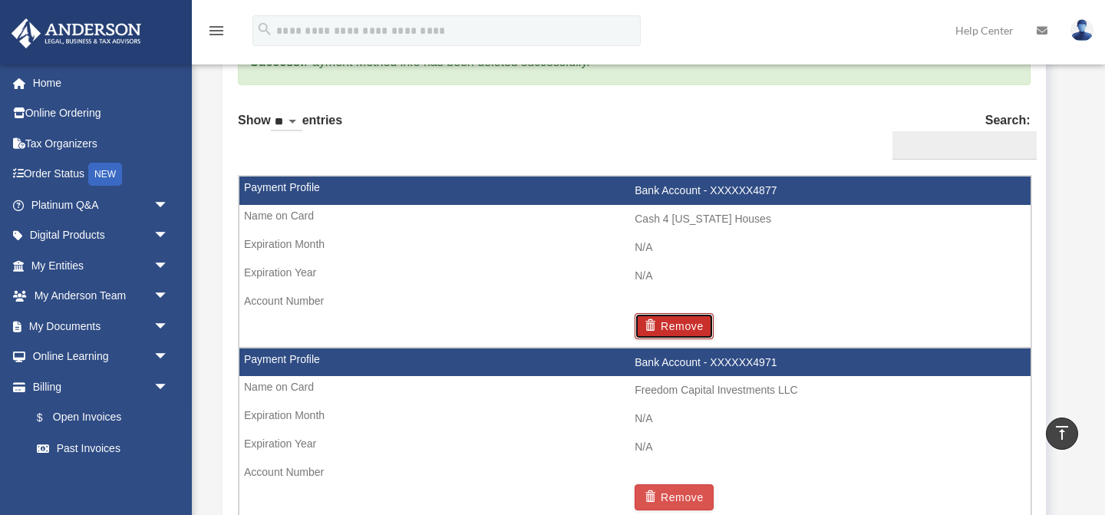
click at [689, 318] on button "Remove" at bounding box center [673, 326] width 79 height 26
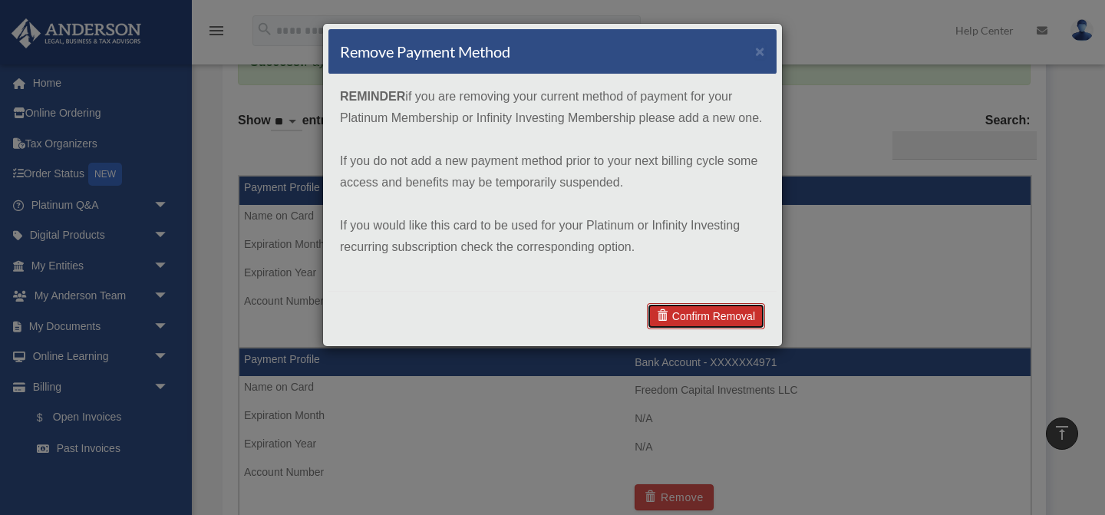
click at [741, 316] on link "Confirm Removal" at bounding box center [706, 316] width 118 height 26
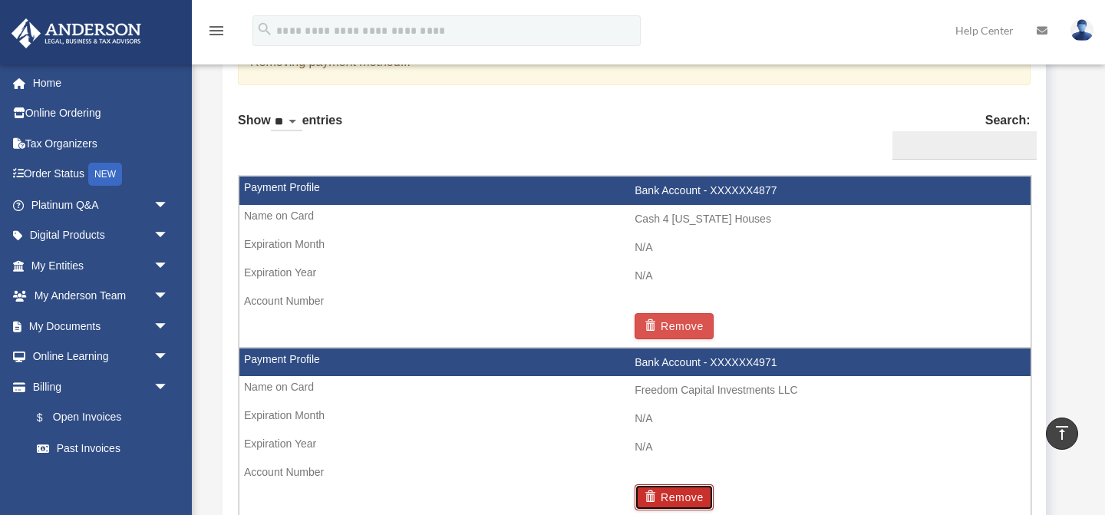
click at [699, 492] on button "Remove" at bounding box center [673, 497] width 79 height 26
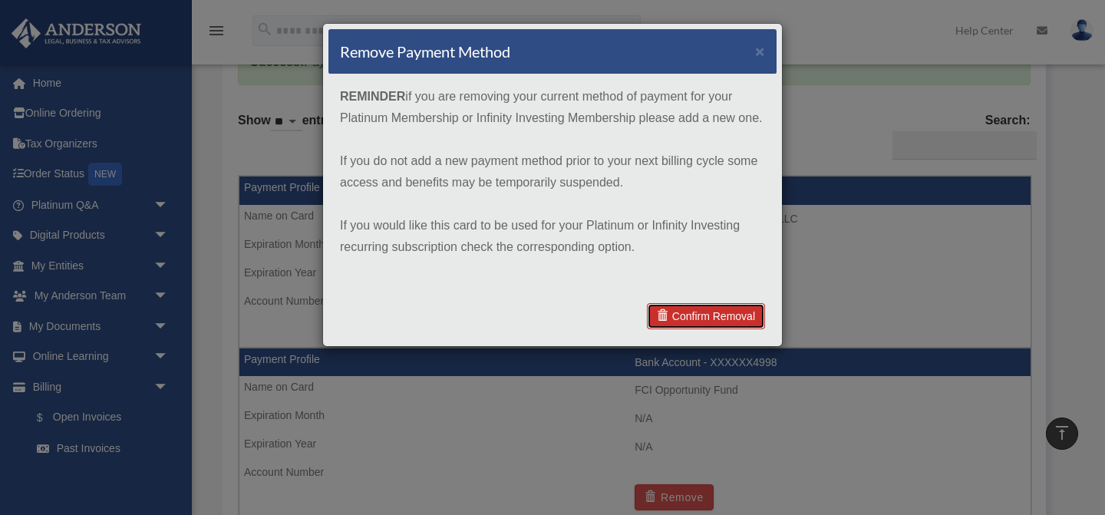
click at [693, 319] on link "Confirm Removal" at bounding box center [706, 316] width 118 height 26
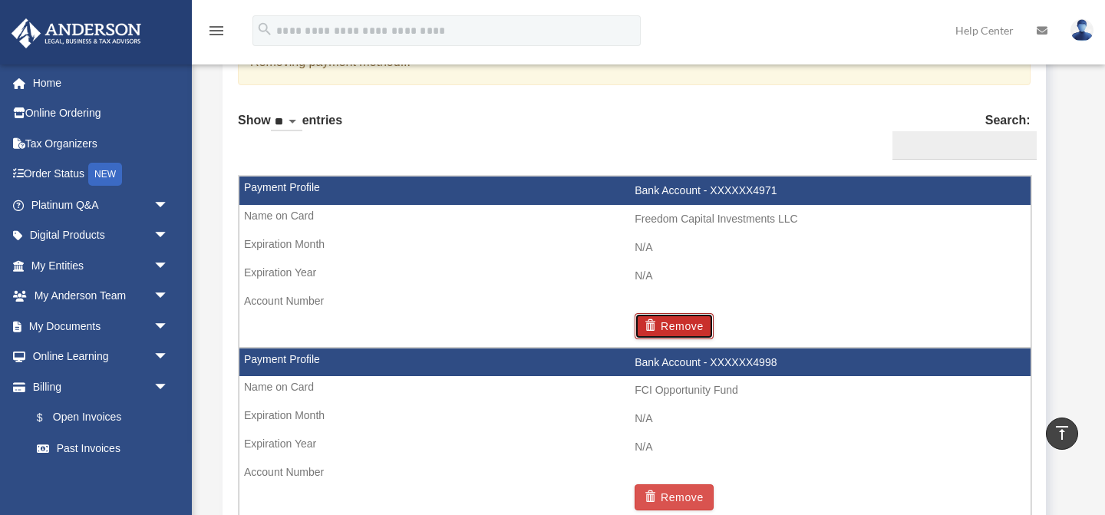
click at [692, 324] on button "Remove" at bounding box center [673, 326] width 79 height 26
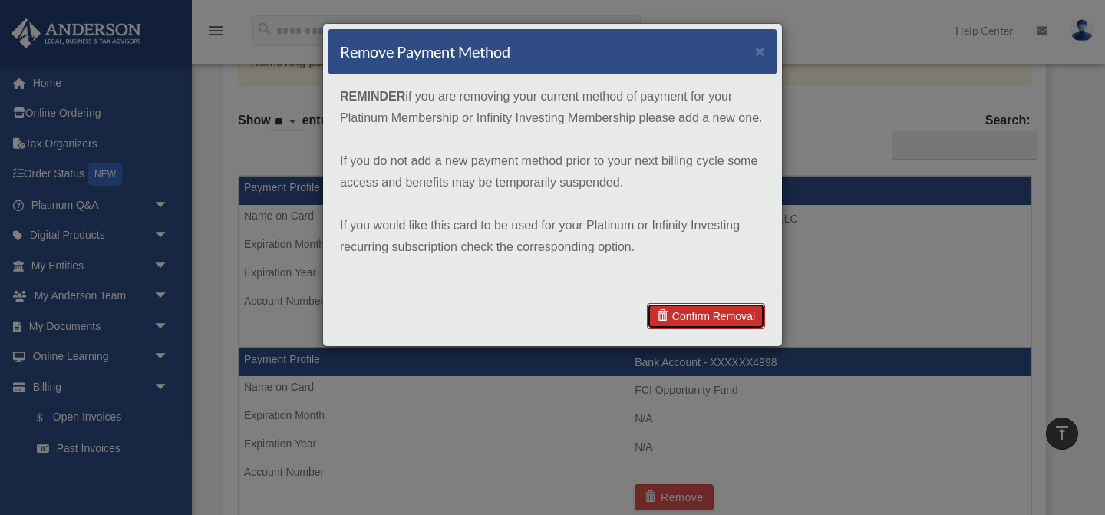
click at [717, 312] on link "Confirm Removal" at bounding box center [706, 316] width 118 height 26
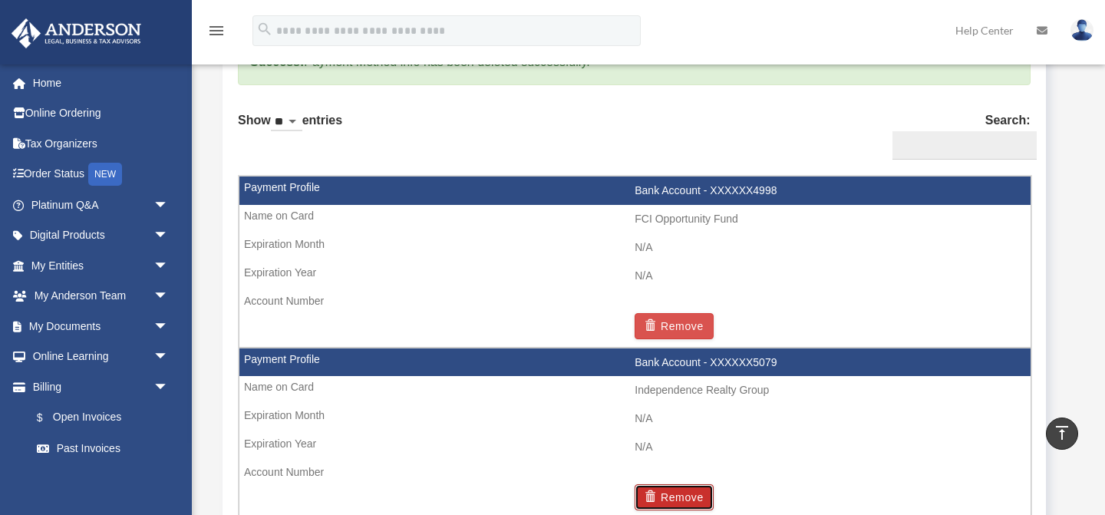
click at [698, 487] on button "Remove" at bounding box center [673, 497] width 79 height 26
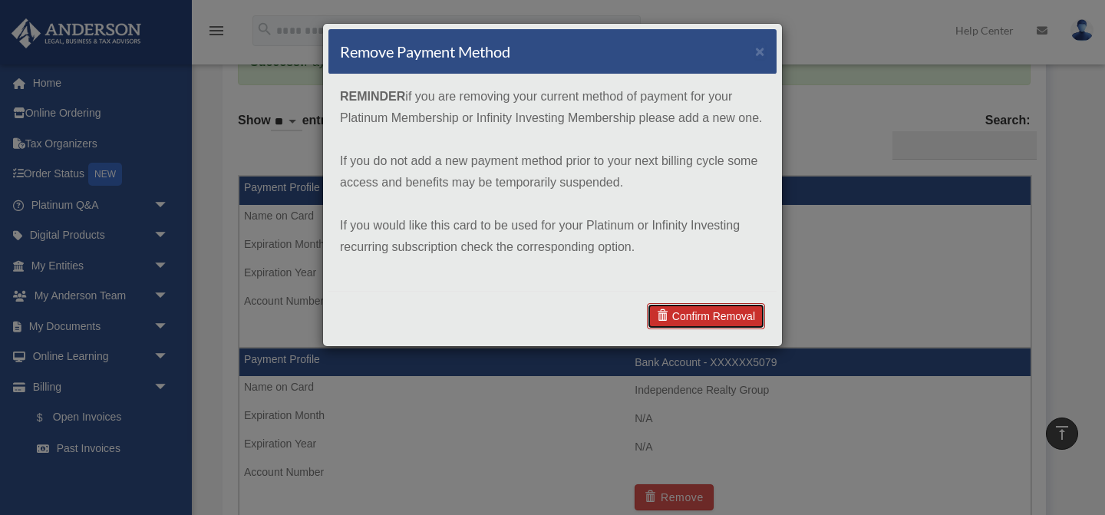
click at [700, 311] on link "Confirm Removal" at bounding box center [706, 316] width 118 height 26
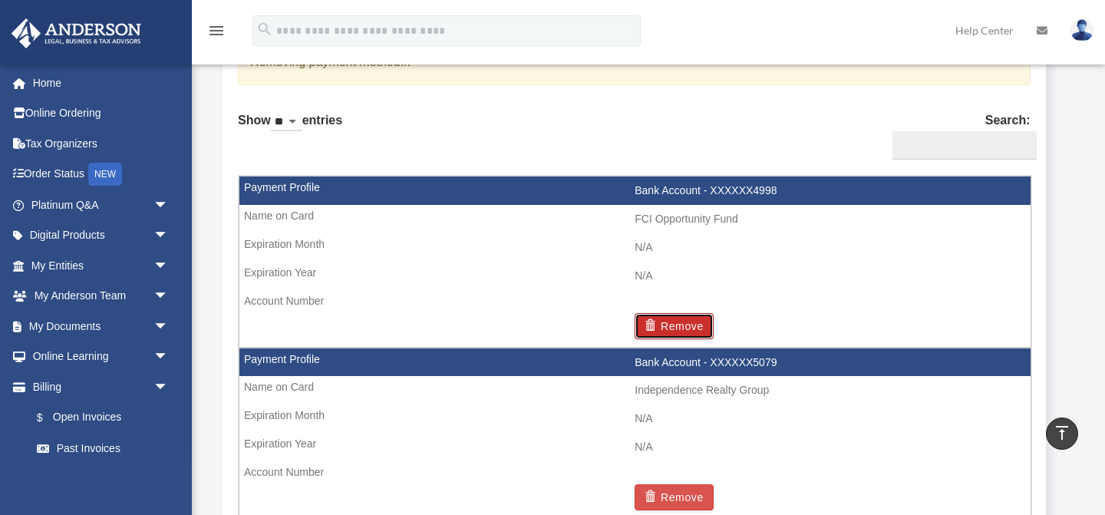
click at [696, 323] on button "Remove" at bounding box center [673, 326] width 79 height 26
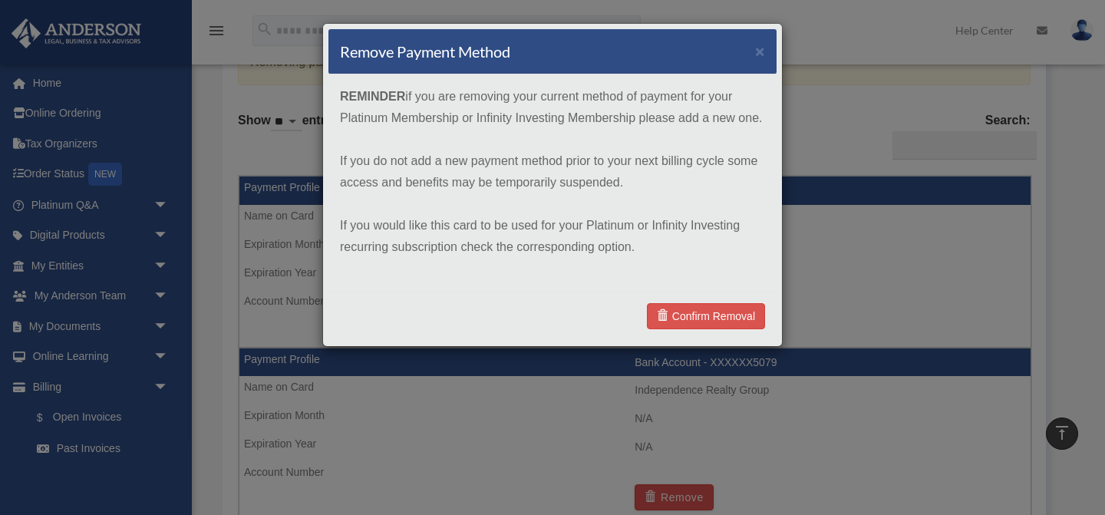
click at [707, 300] on div "Confirm Removal" at bounding box center [552, 316] width 448 height 50
click at [710, 309] on link "Confirm Removal" at bounding box center [706, 316] width 118 height 26
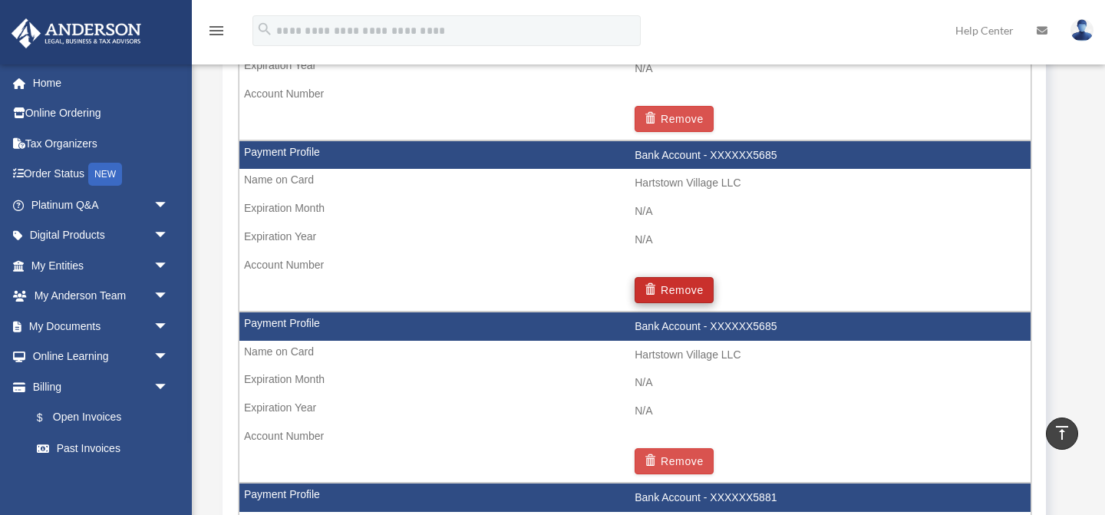
scroll to position [1233, 0]
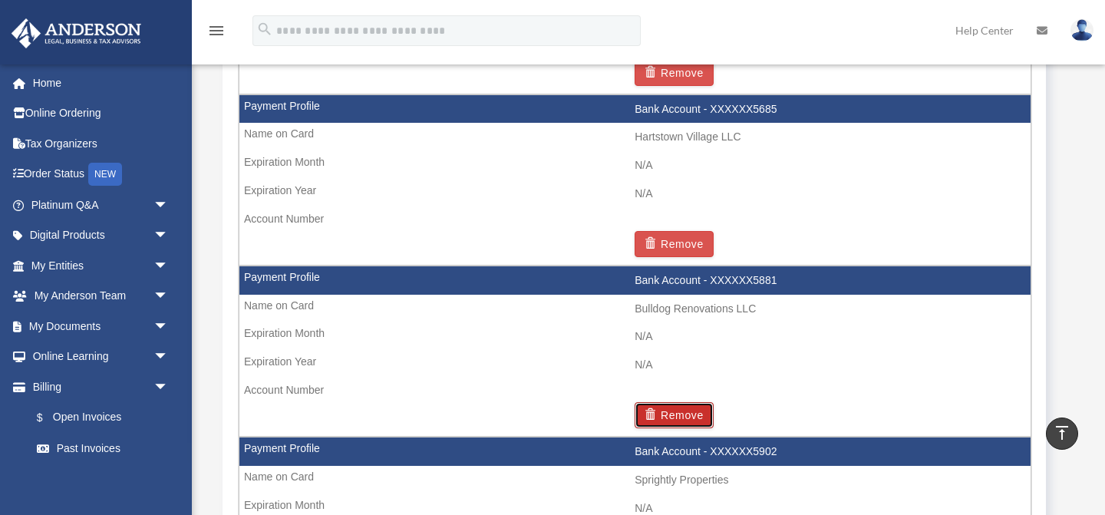
click at [687, 417] on button "Remove" at bounding box center [673, 415] width 79 height 26
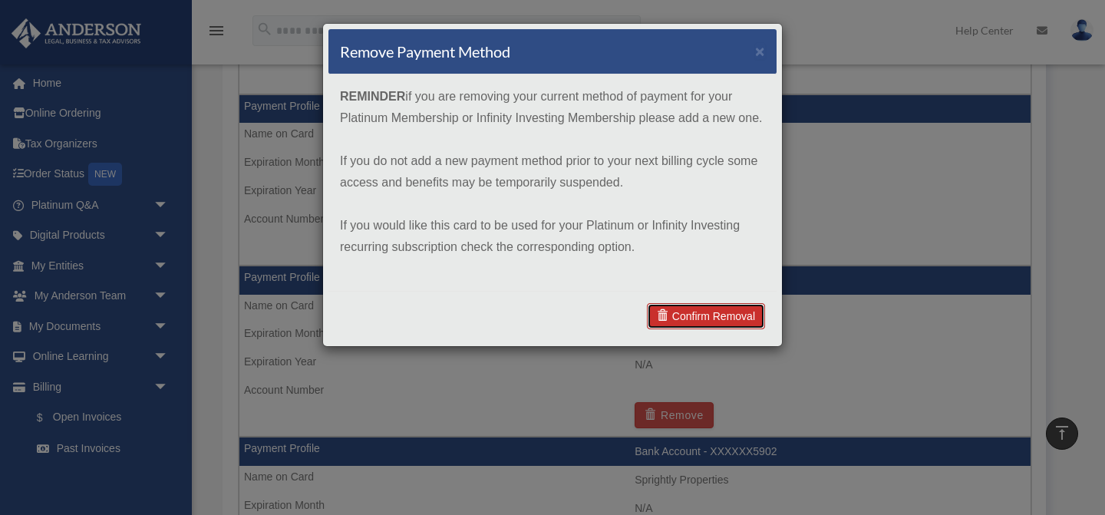
click at [684, 318] on link "Confirm Removal" at bounding box center [706, 316] width 118 height 26
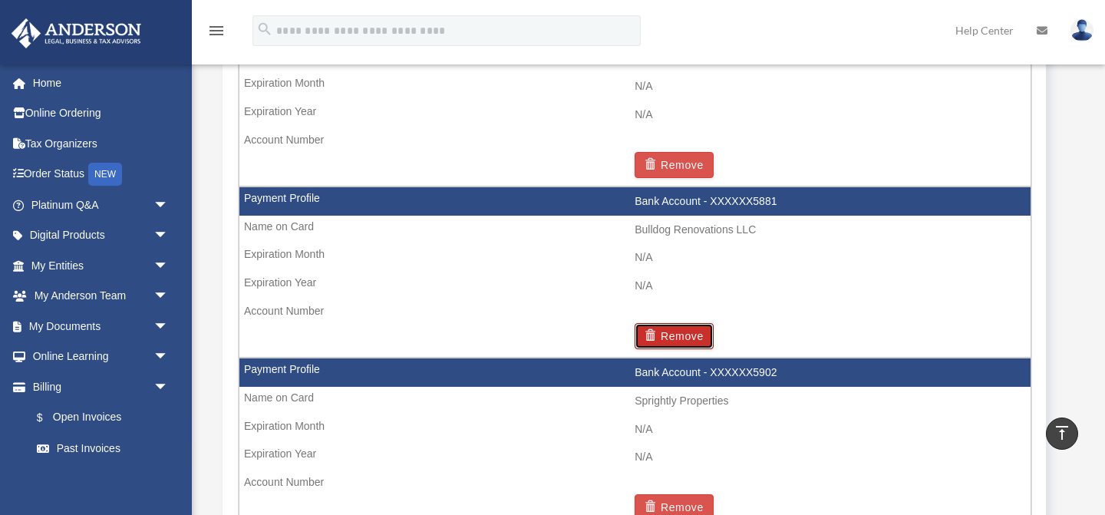
scroll to position [1322, 0]
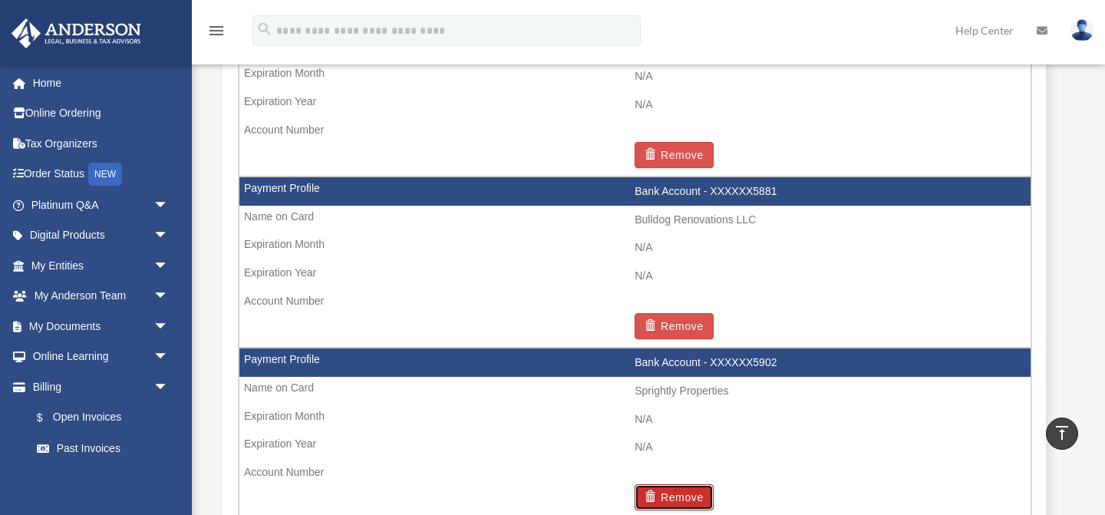
click at [673, 496] on button "Remove" at bounding box center [673, 497] width 79 height 26
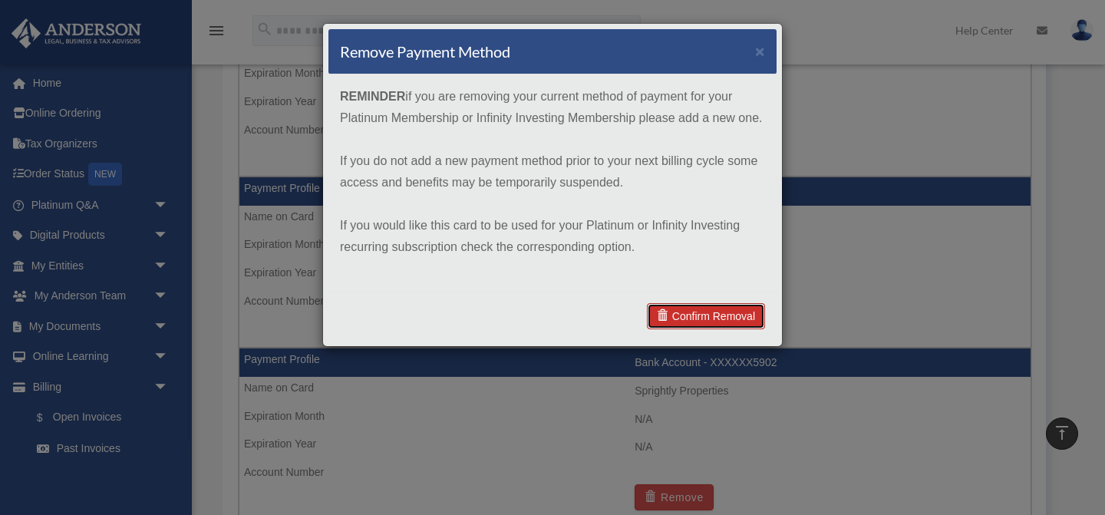
click at [685, 314] on link "Confirm Removal" at bounding box center [706, 316] width 118 height 26
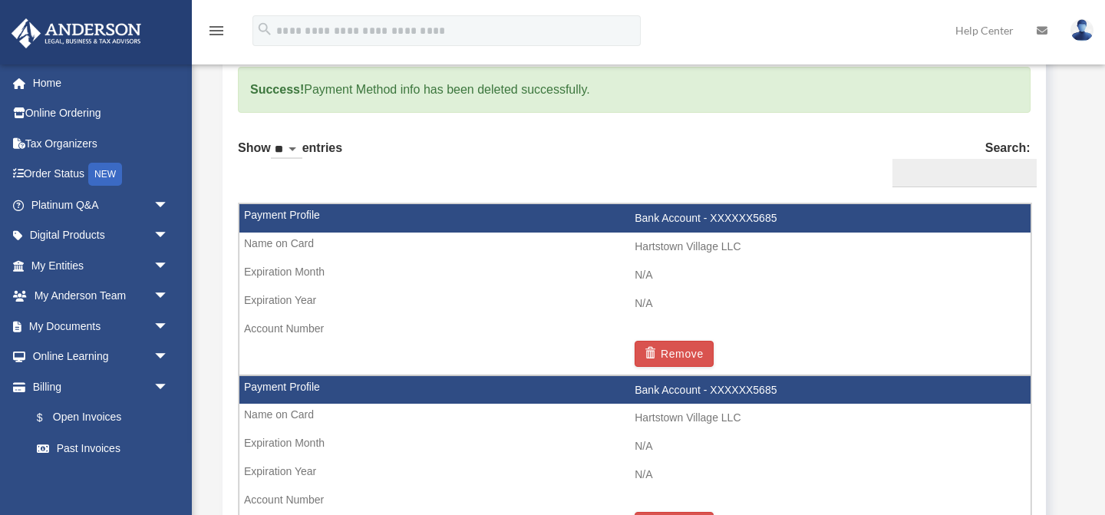
scroll to position [959, 0]
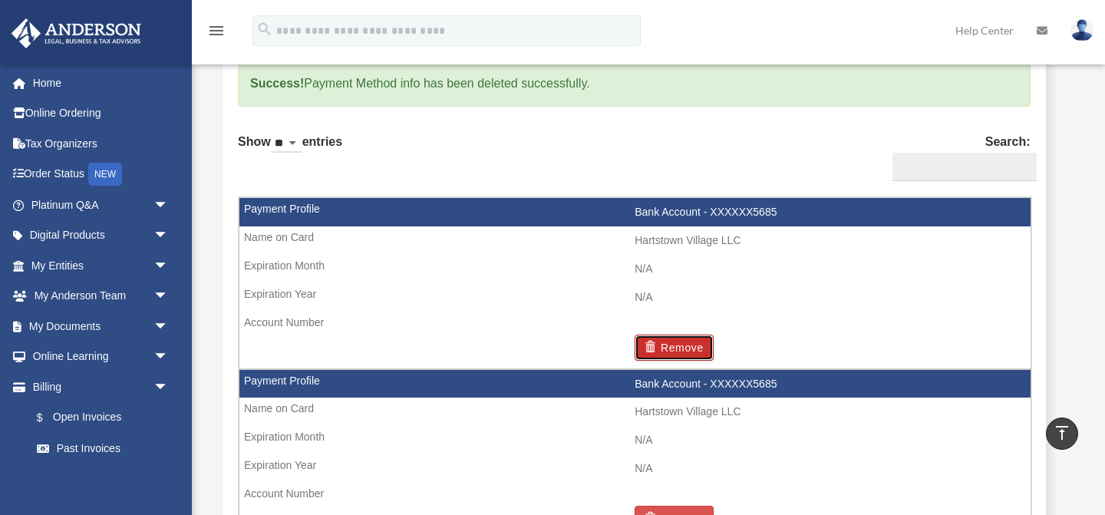
click at [677, 348] on button "Remove" at bounding box center [673, 347] width 79 height 26
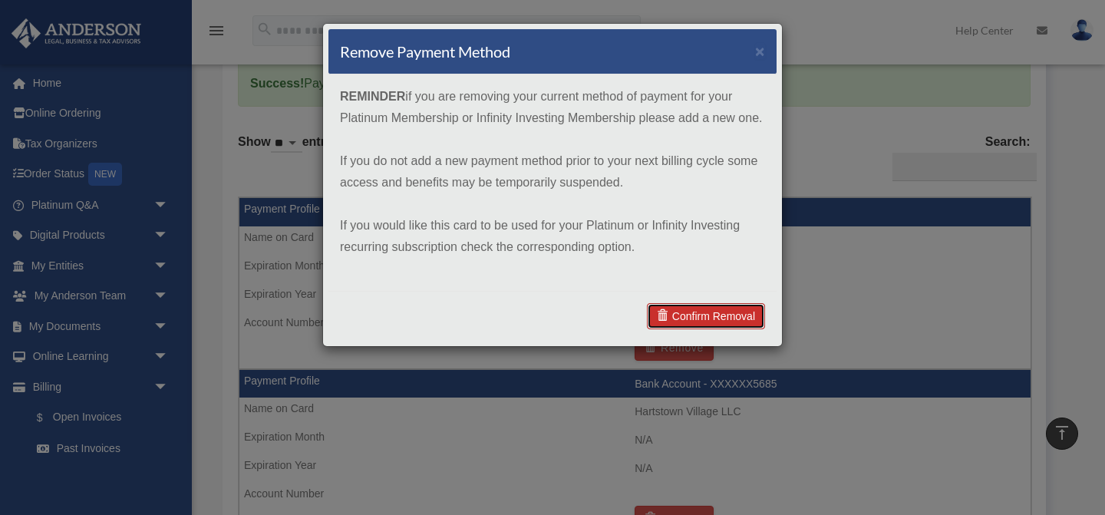
click at [738, 314] on link "Confirm Removal" at bounding box center [706, 316] width 118 height 26
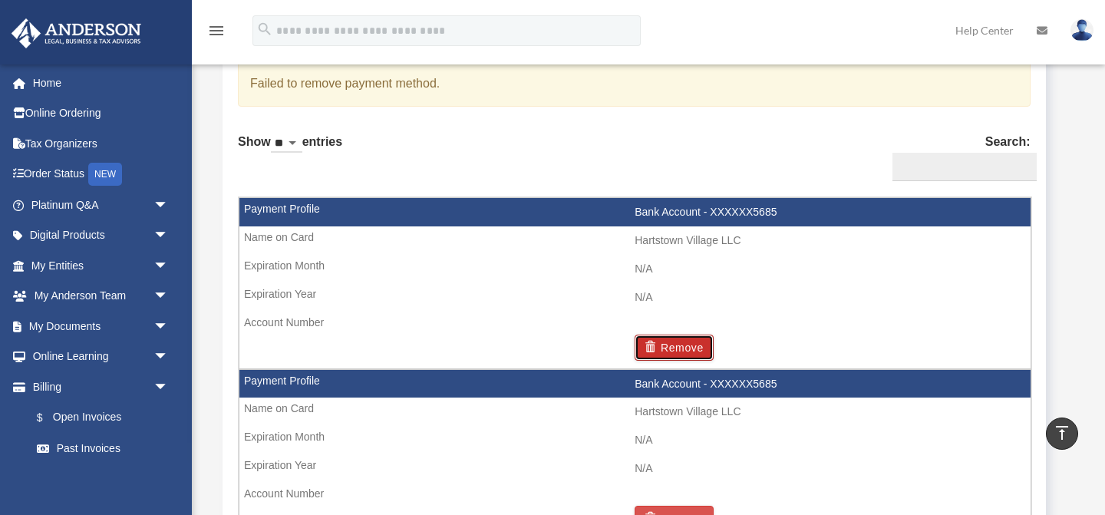
click at [677, 347] on button "Remove" at bounding box center [673, 347] width 79 height 26
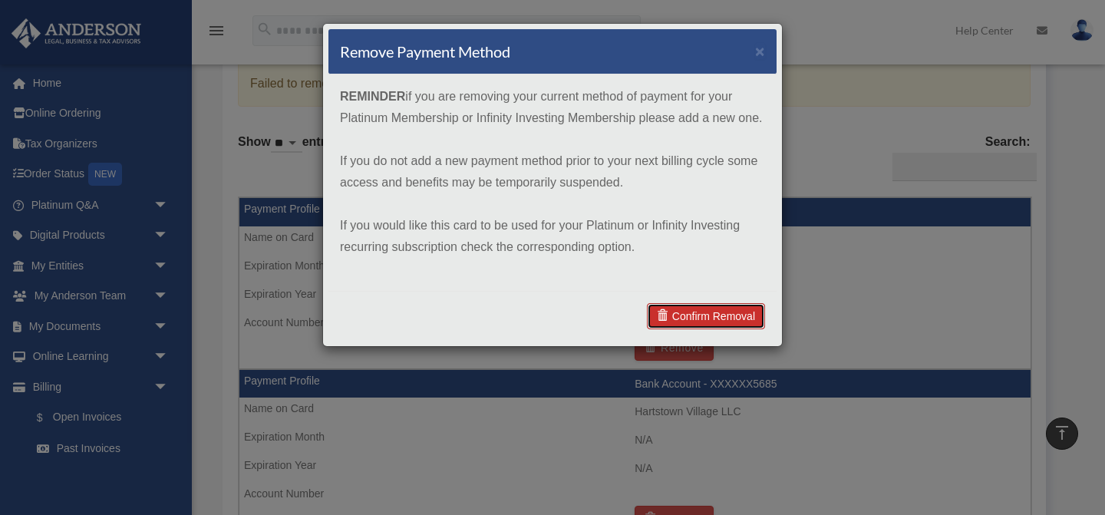
click at [729, 318] on link "Confirm Removal" at bounding box center [706, 316] width 118 height 26
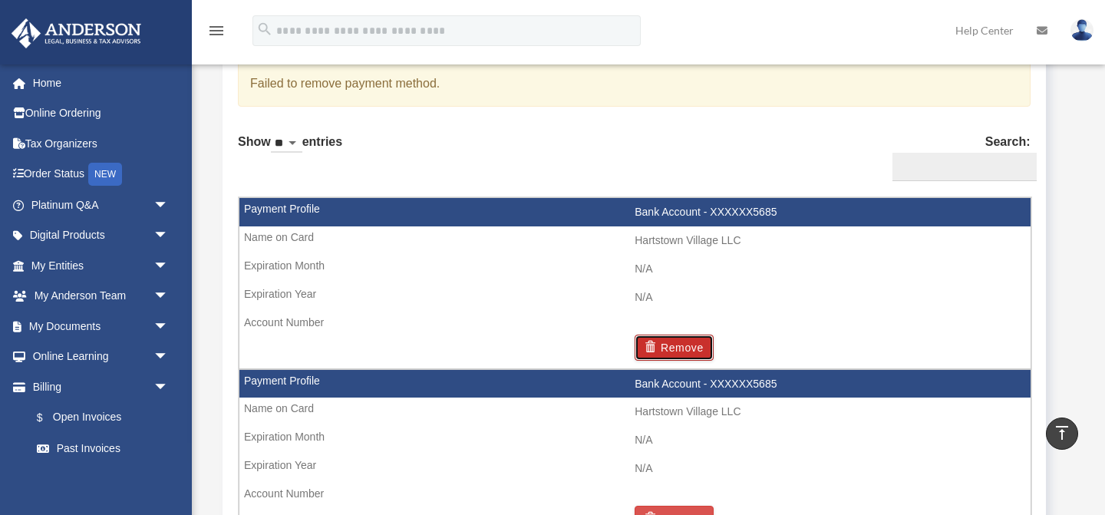
click at [675, 351] on button "Remove" at bounding box center [673, 347] width 79 height 26
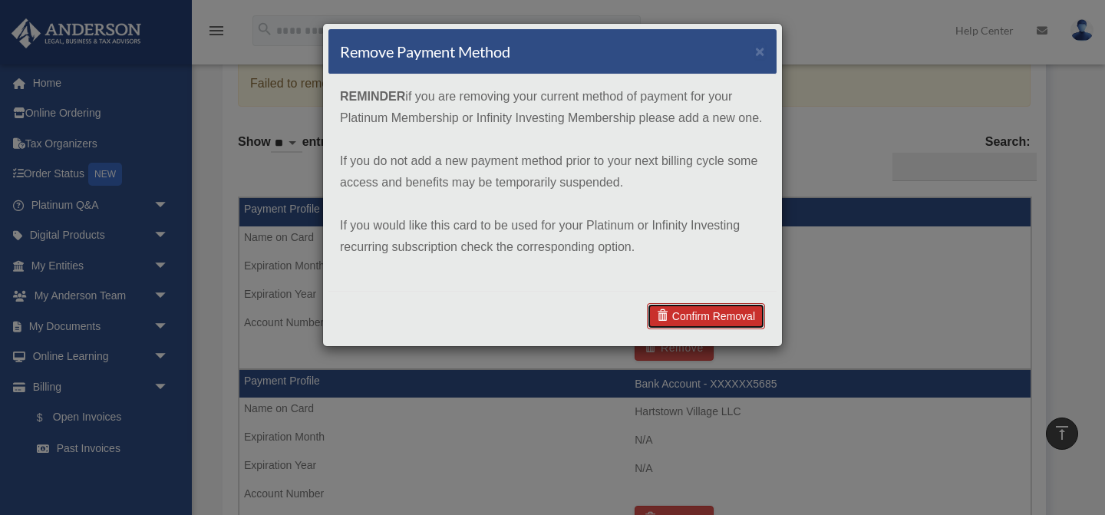
click at [682, 319] on link "Confirm Removal" at bounding box center [706, 316] width 118 height 26
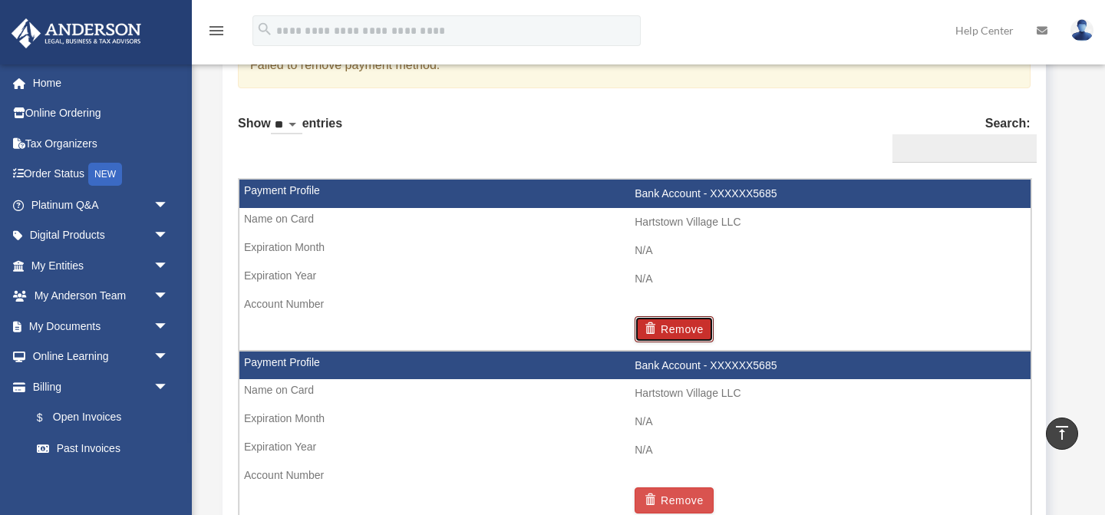
scroll to position [998, 0]
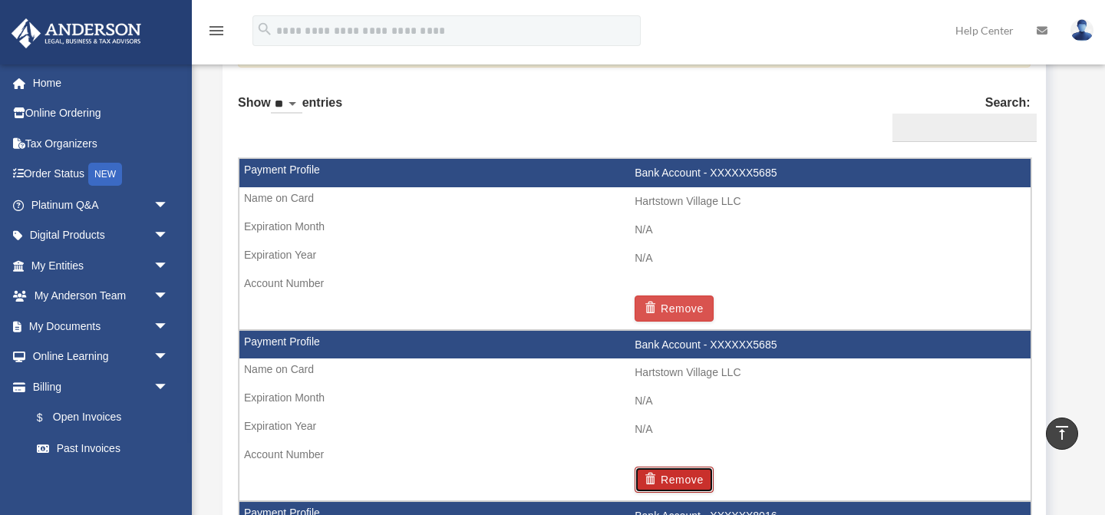
click at [683, 482] on button "Remove" at bounding box center [673, 479] width 79 height 26
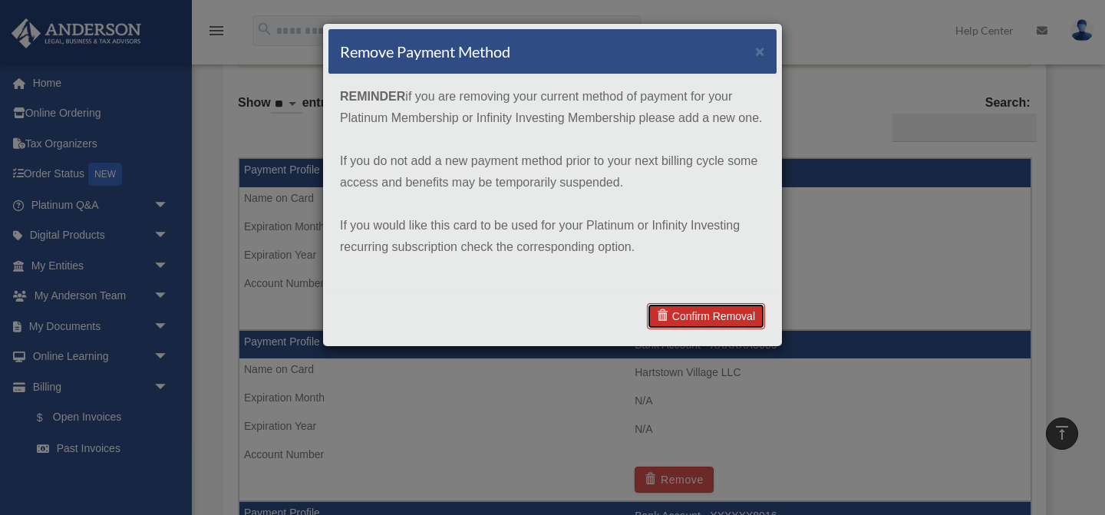
click at [708, 310] on link "Confirm Removal" at bounding box center [706, 316] width 118 height 26
